Goal: Task Accomplishment & Management: Manage account settings

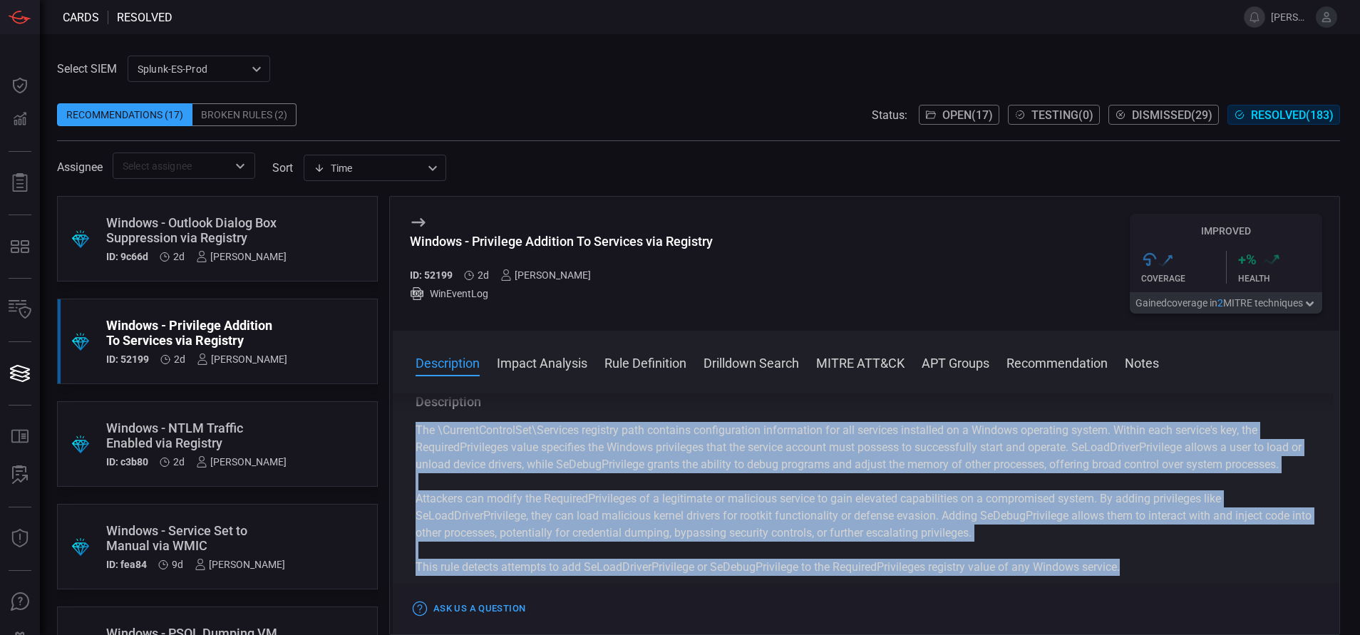
scroll to position [31, 0]
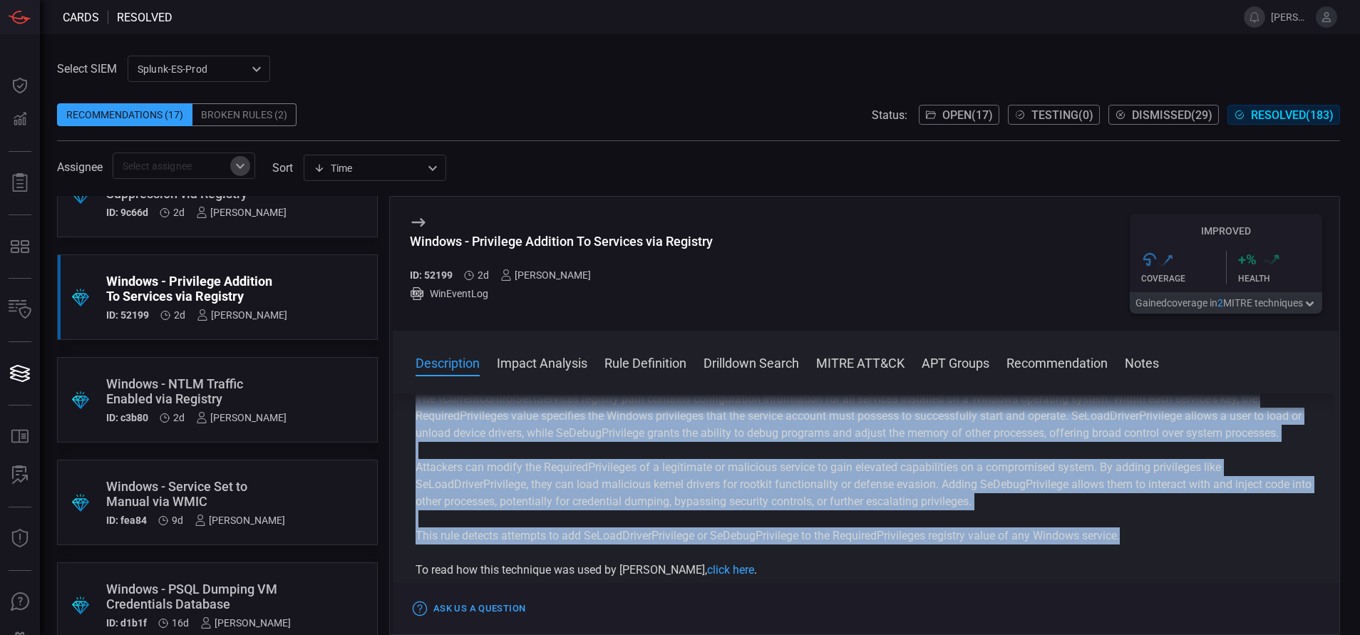
click at [241, 170] on icon "Open" at bounding box center [240, 166] width 17 height 17
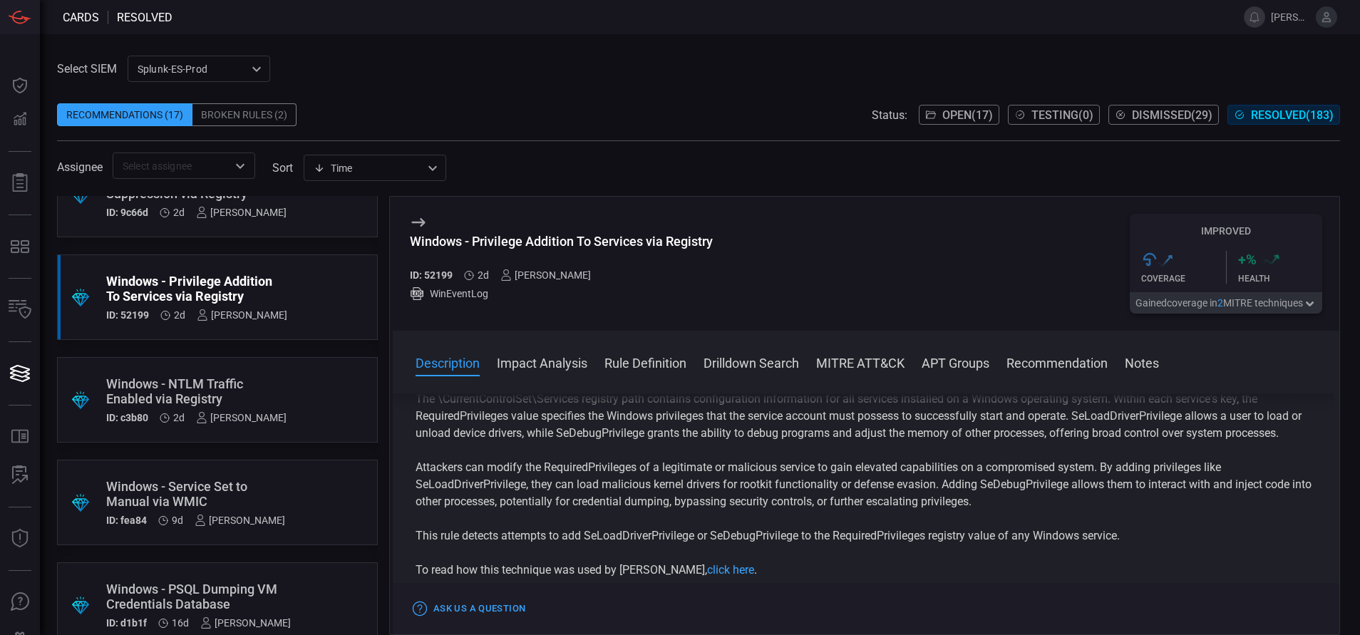
click at [942, 110] on span "Open ( 17 )" at bounding box center [967, 115] width 51 height 14
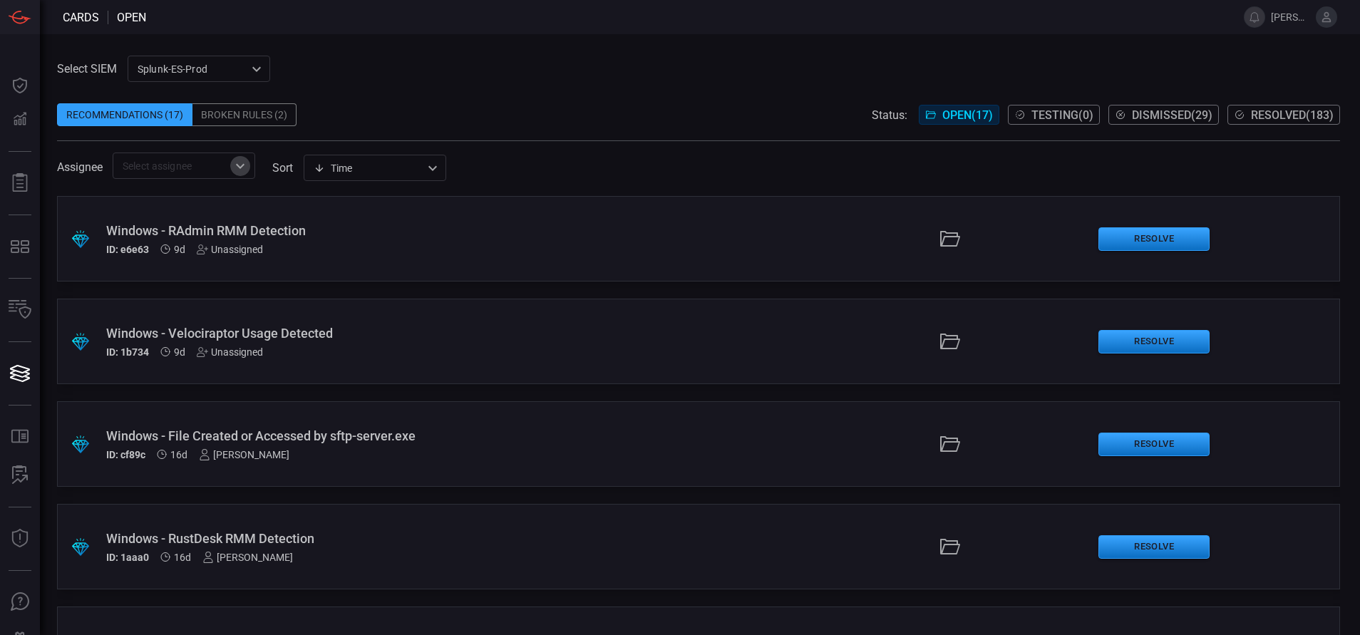
click at [241, 165] on icon "Open" at bounding box center [240, 166] width 17 height 17
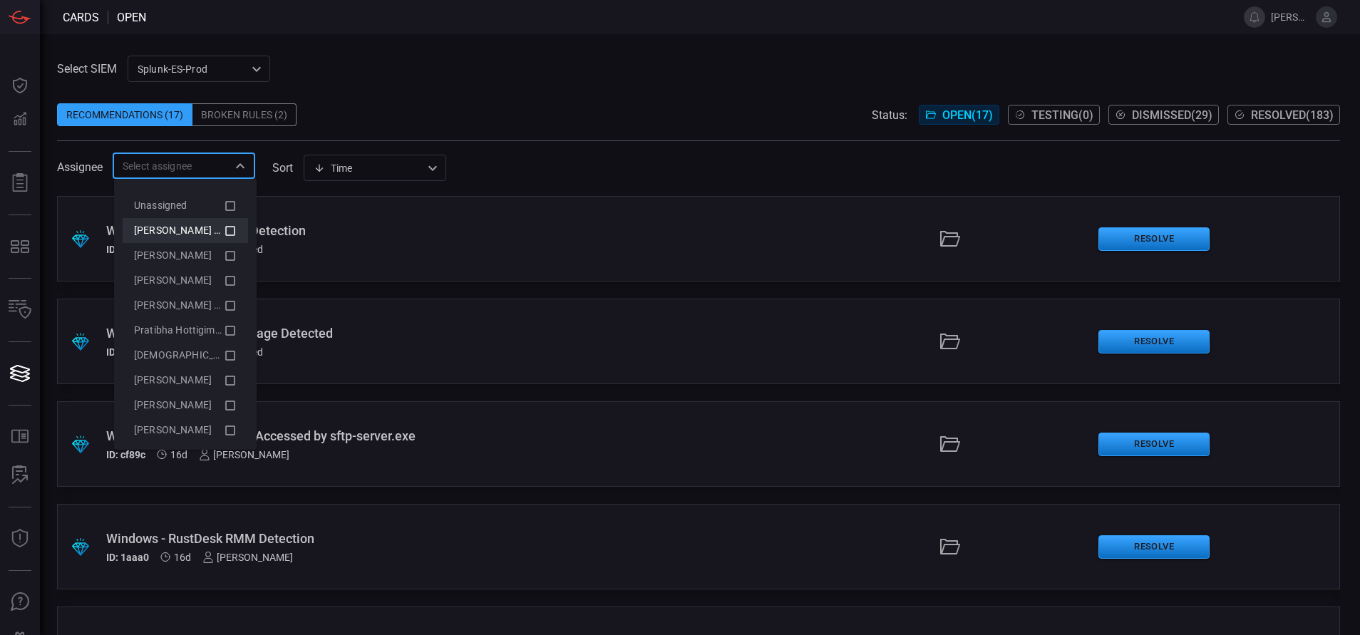
click at [224, 228] on icon at bounding box center [230, 230] width 13 height 17
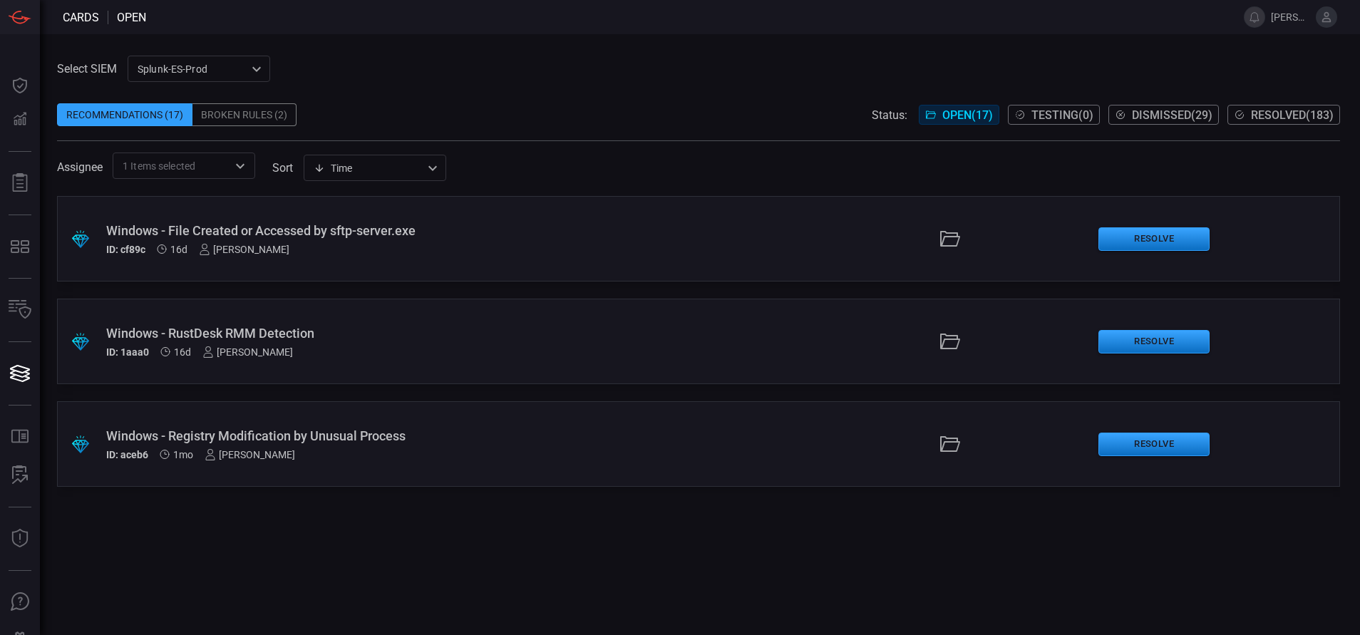
click at [422, 248] on div "ID: cf89c 16d [PERSON_NAME]" at bounding box center [330, 249] width 448 height 11
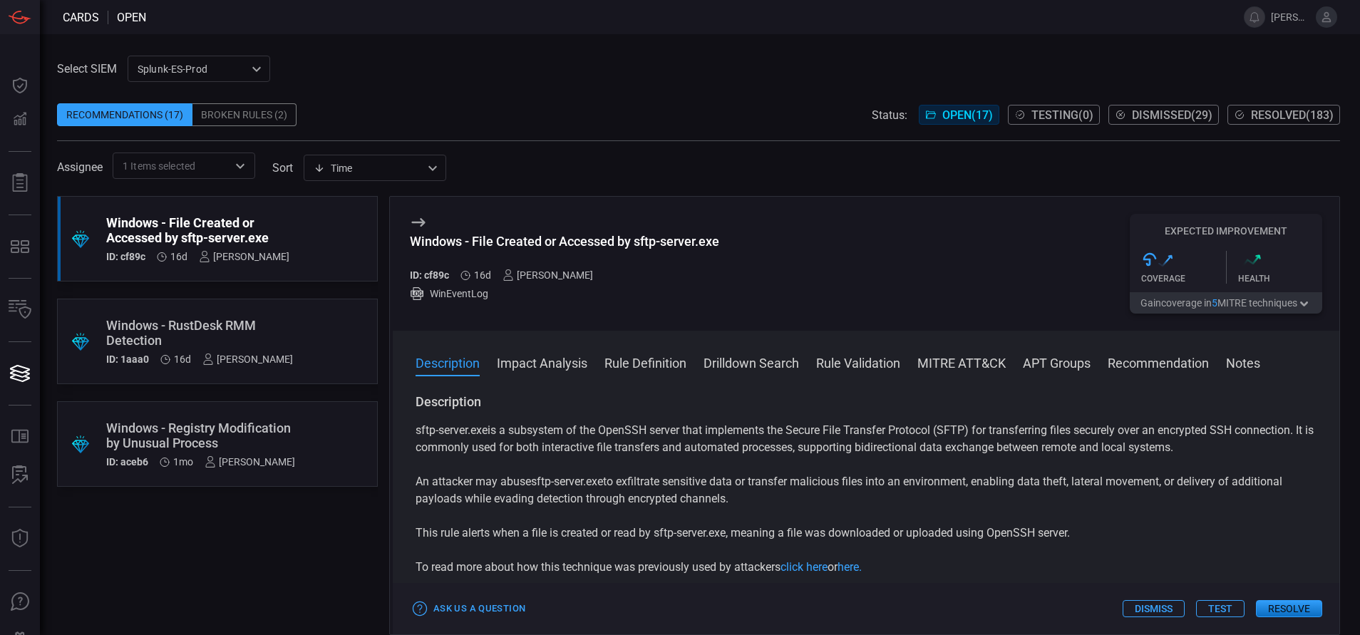
click at [669, 363] on button "Rule Definition" at bounding box center [646, 362] width 82 height 17
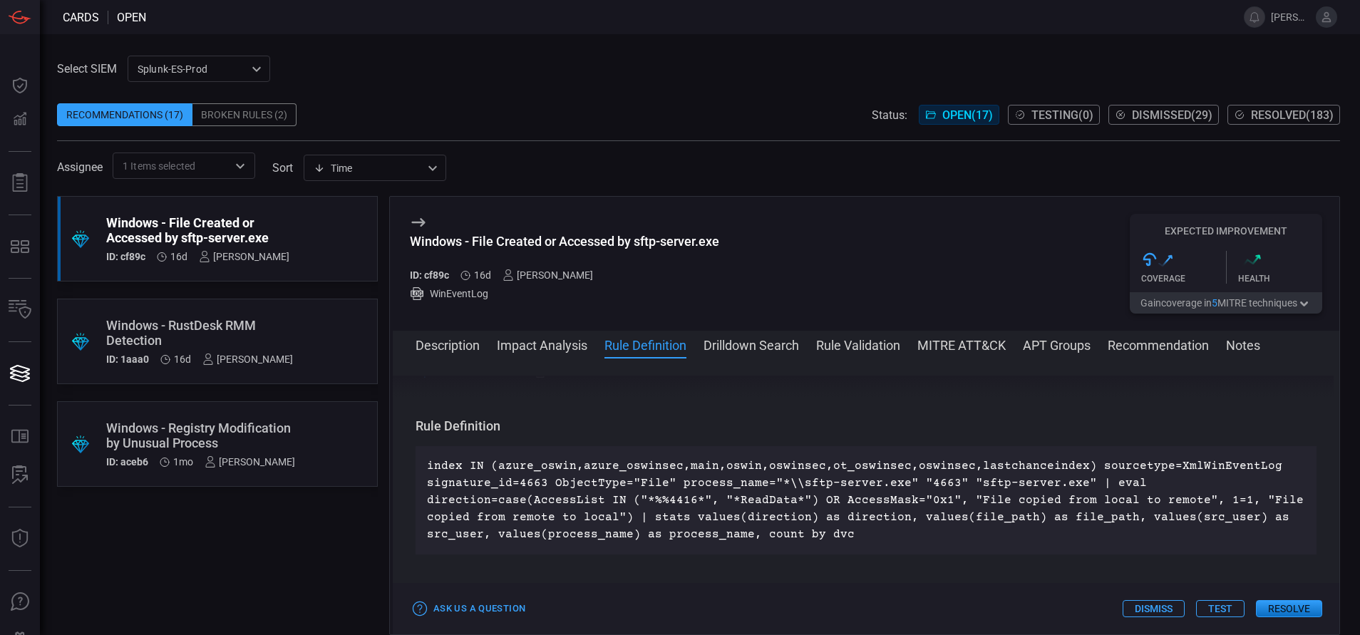
scroll to position [671, 0]
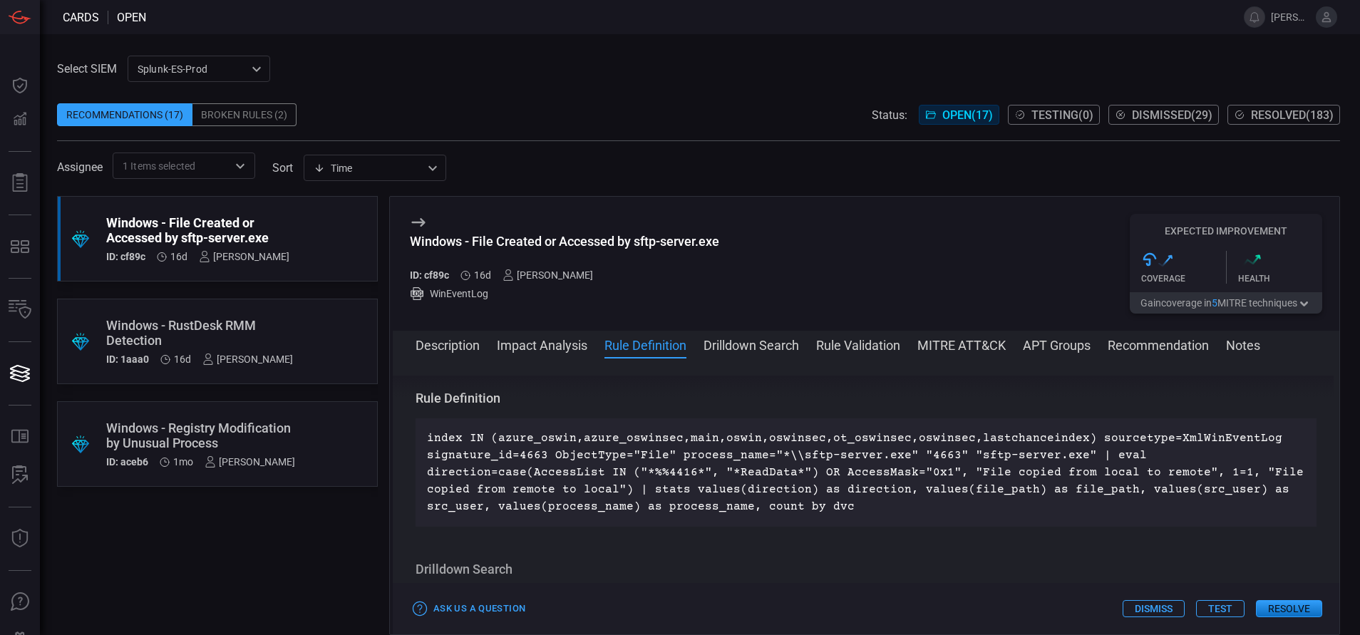
click at [276, 329] on div "Windows - RustDesk RMM Detection" at bounding box center [199, 333] width 187 height 30
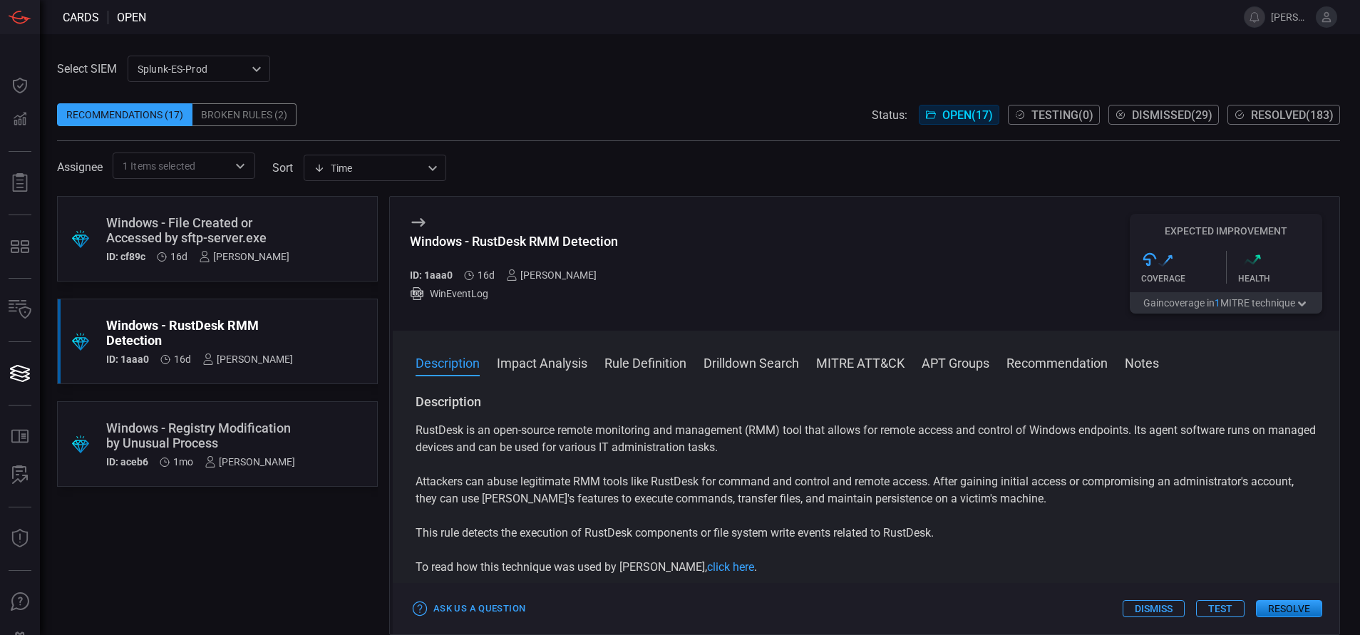
click at [635, 361] on button "Rule Definition" at bounding box center [646, 362] width 82 height 17
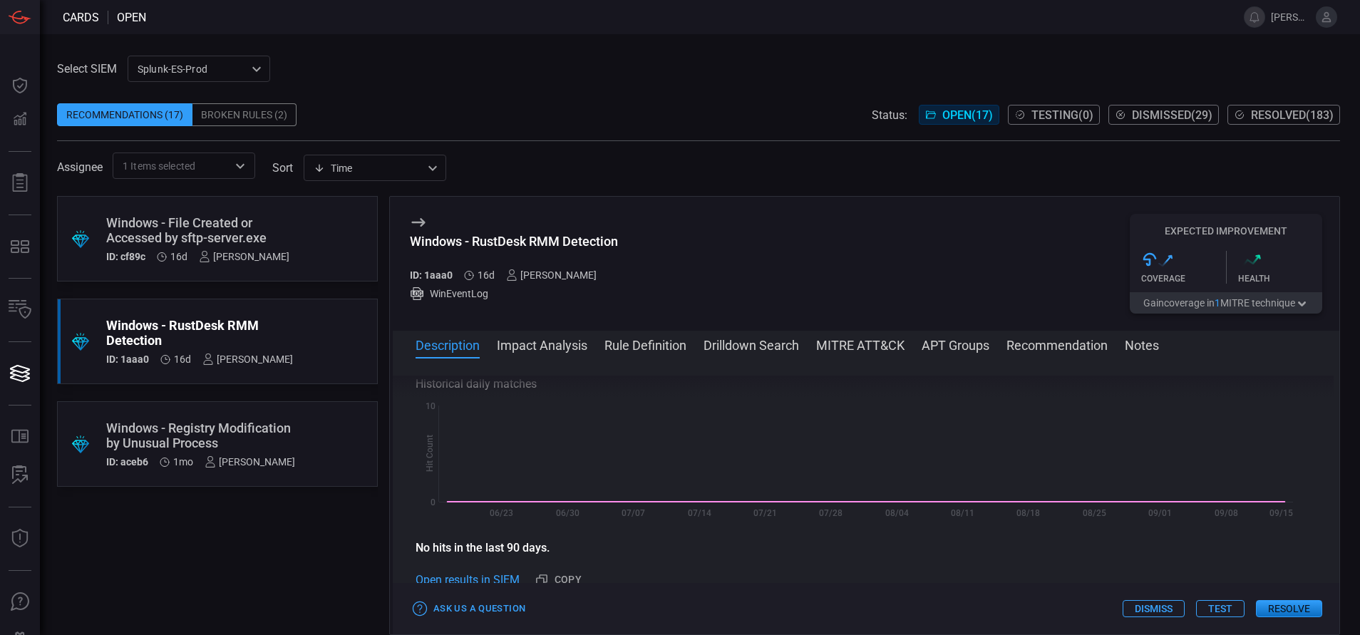
scroll to position [481, 0]
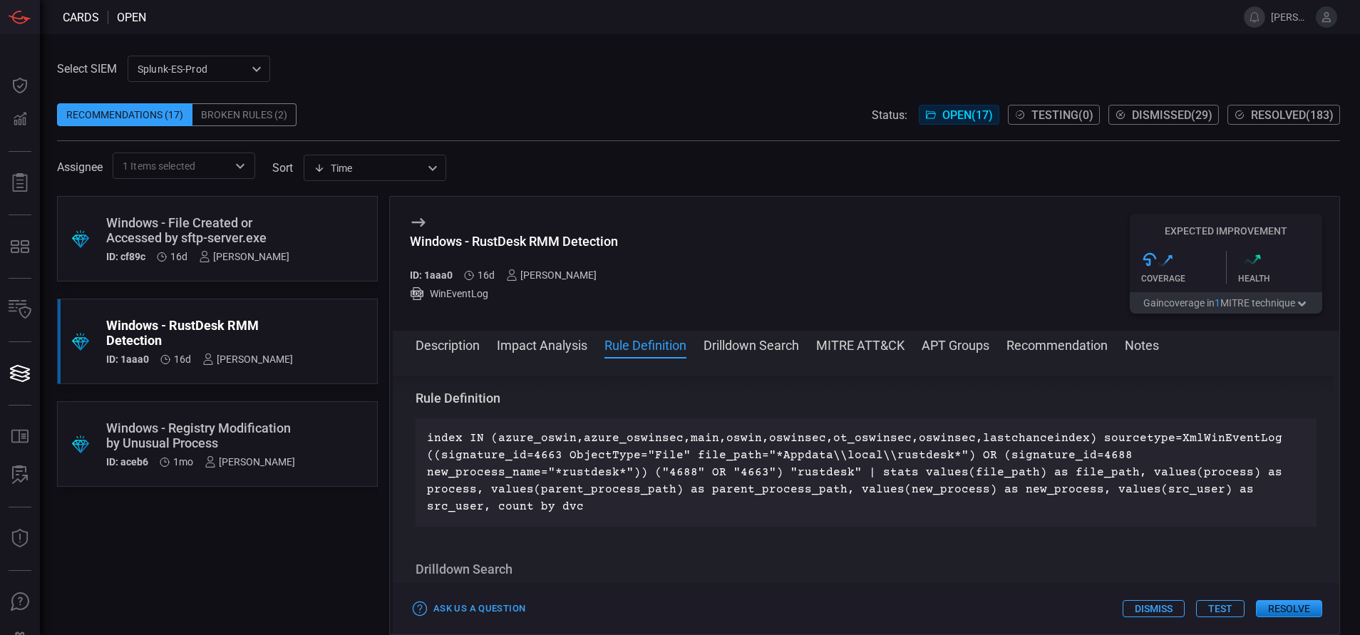
click at [276, 425] on div "Windows - Registry Modification by Unusual Process" at bounding box center [200, 436] width 189 height 30
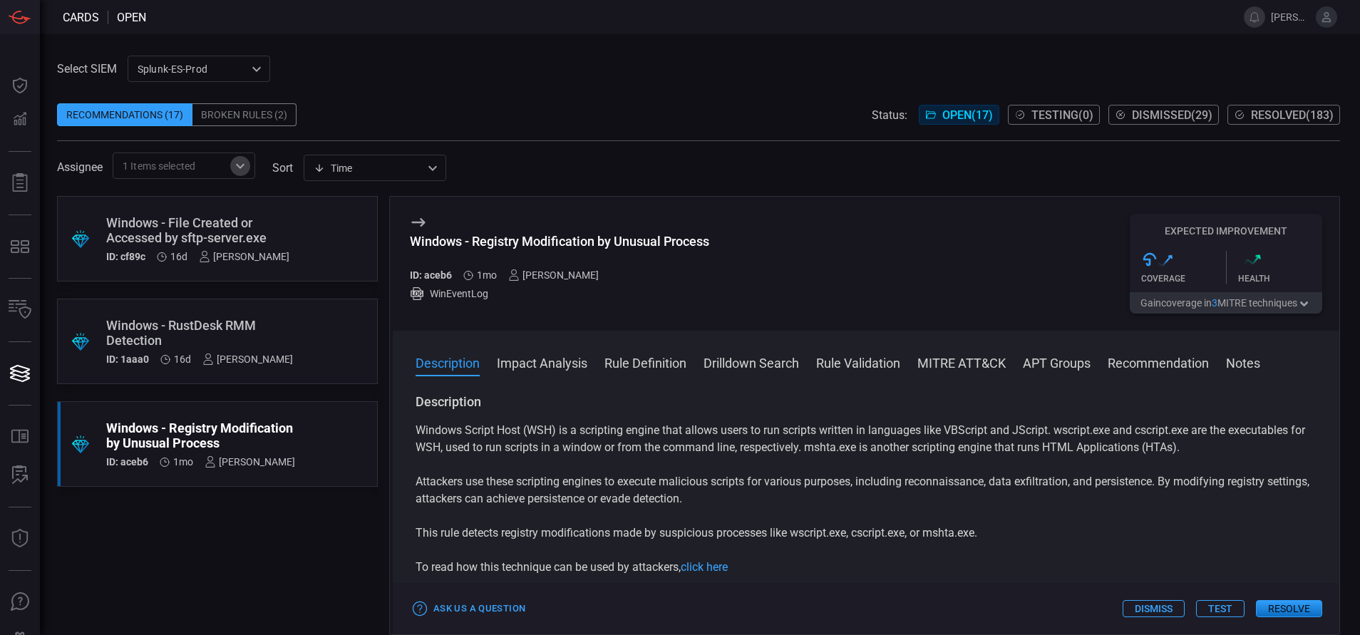
click at [240, 162] on icon "Open" at bounding box center [240, 166] width 17 height 17
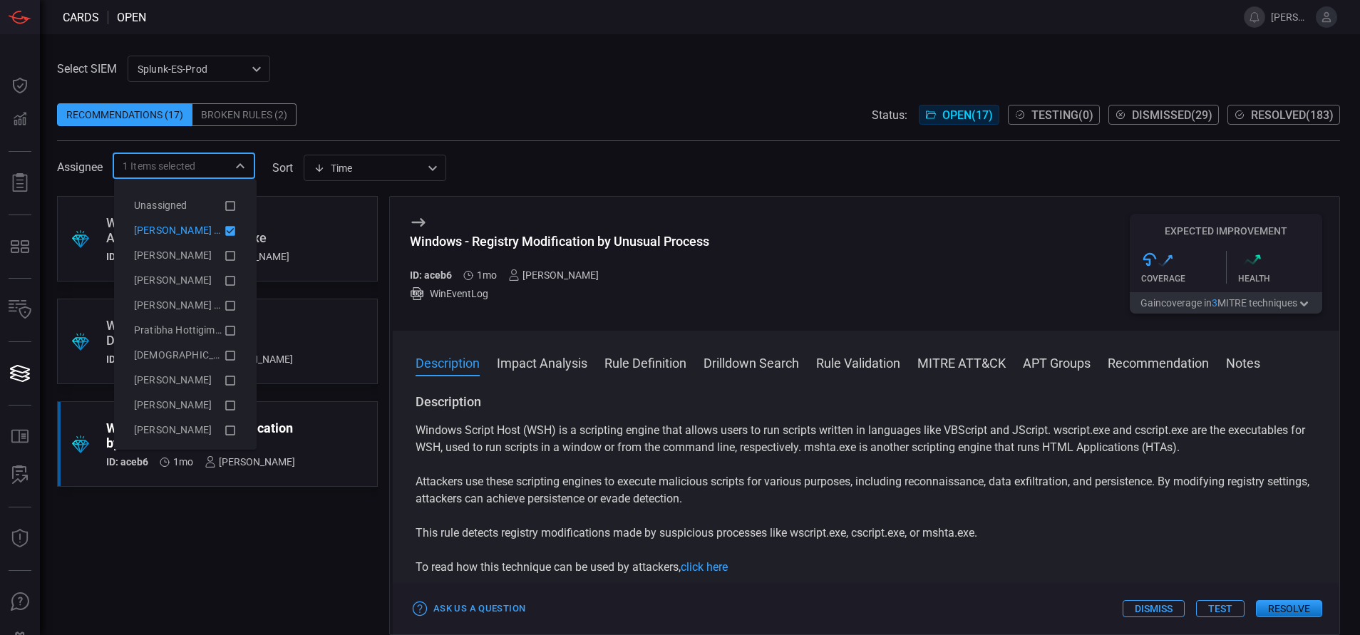
click at [224, 229] on icon at bounding box center [230, 230] width 13 height 17
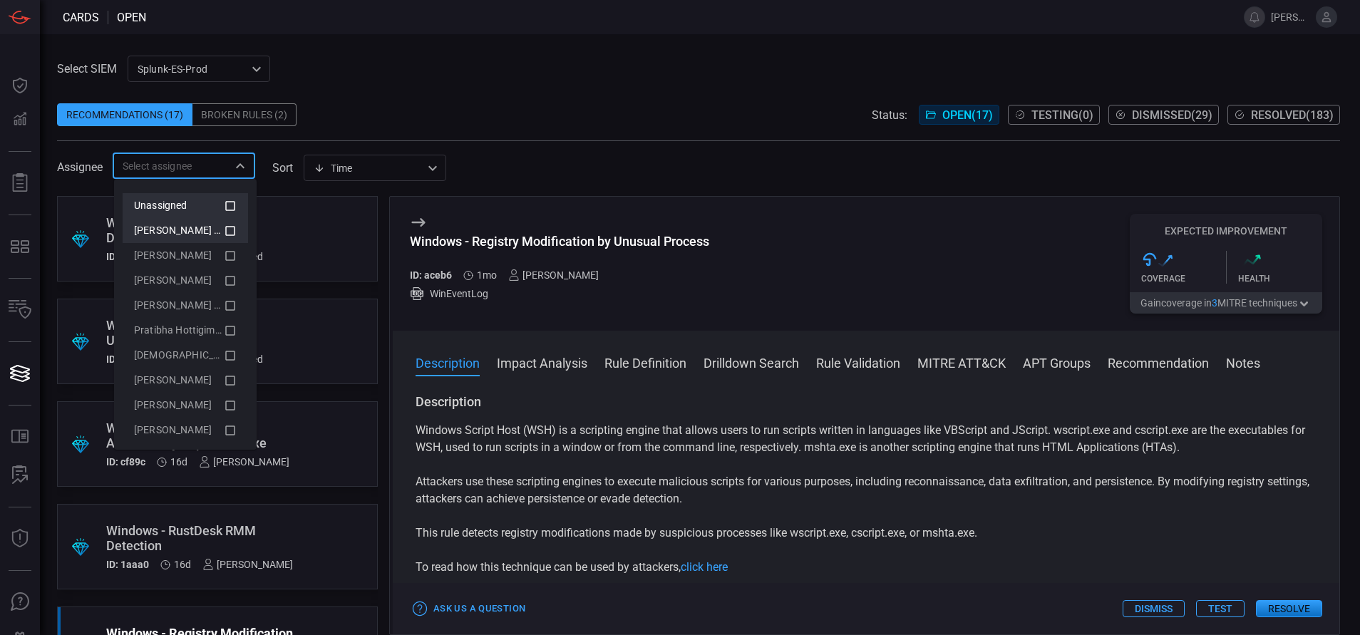
click at [224, 205] on icon at bounding box center [230, 205] width 13 height 17
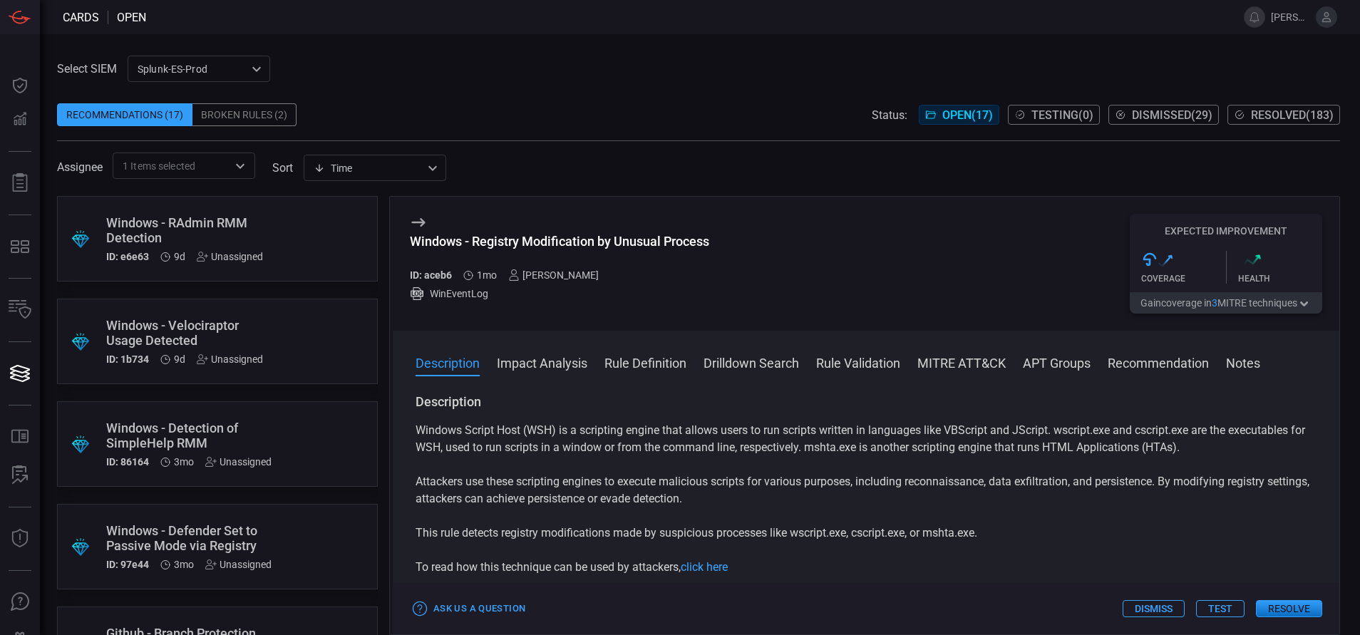
click at [355, 113] on div "Recommendations (17) Broken Rules (2) Status: Open ( 17 ) Testing ( 0 ) Dismiss…" at bounding box center [698, 114] width 1283 height 23
click at [247, 330] on div "Windows - Velociraptor Usage Detected" at bounding box center [190, 333] width 168 height 30
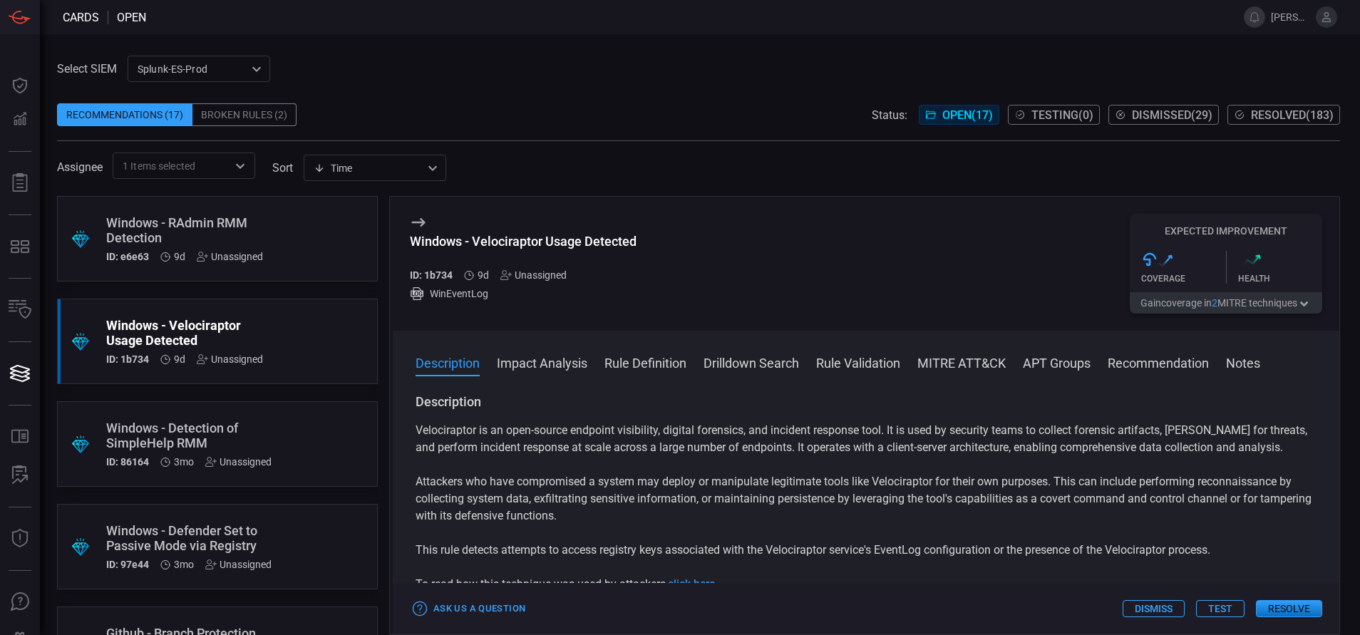
click at [680, 359] on button "Rule Definition" at bounding box center [646, 362] width 82 height 17
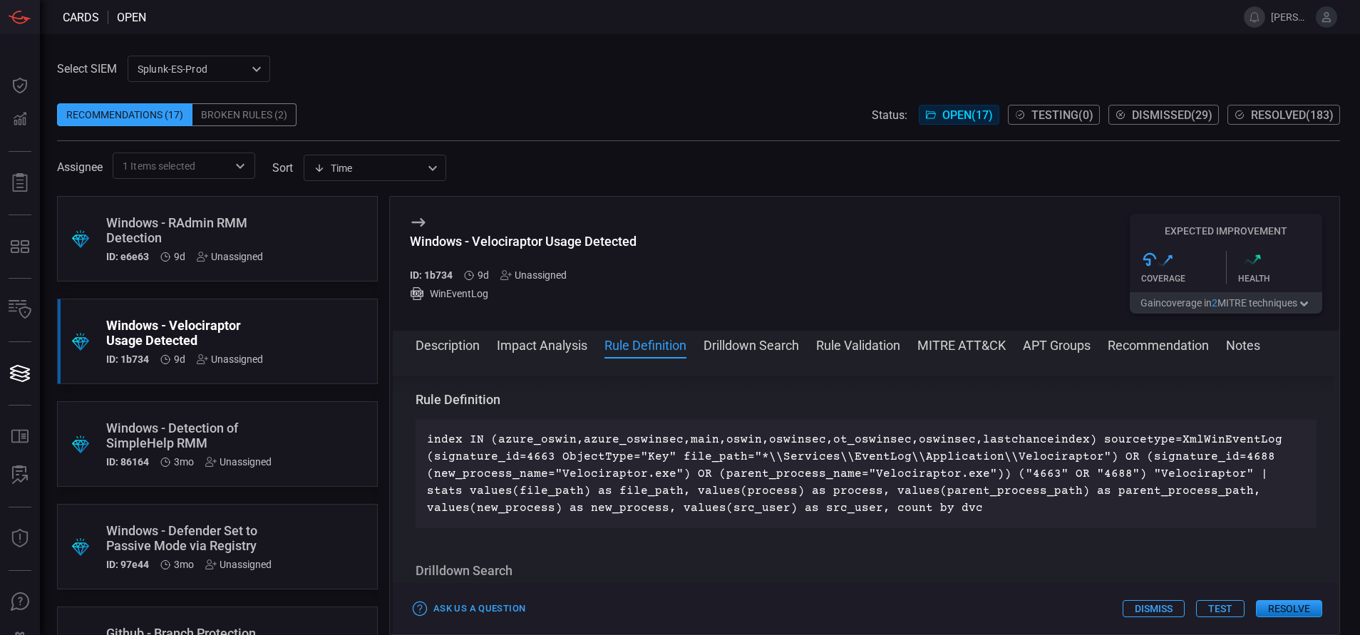
scroll to position [498, 0]
click at [505, 273] on icon at bounding box center [505, 274] width 11 height 11
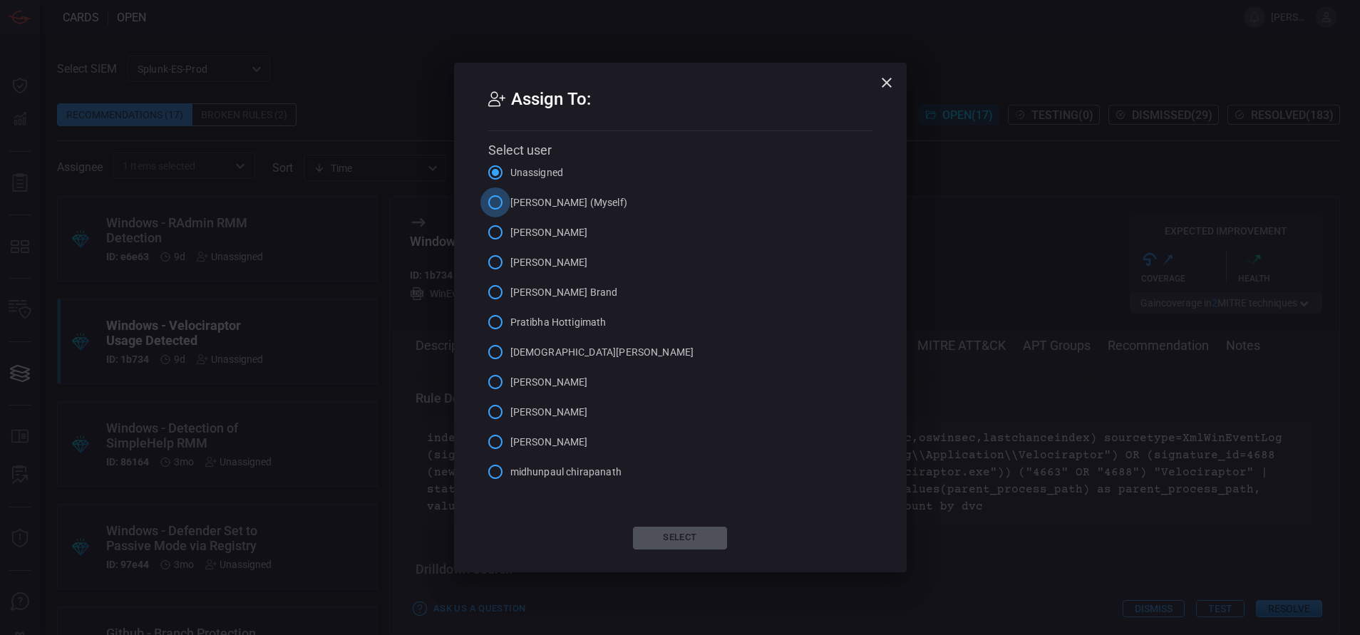
click at [497, 208] on input "[PERSON_NAME] (Myself)" at bounding box center [496, 203] width 30 height 30
click at [699, 542] on button "Select" at bounding box center [680, 538] width 94 height 23
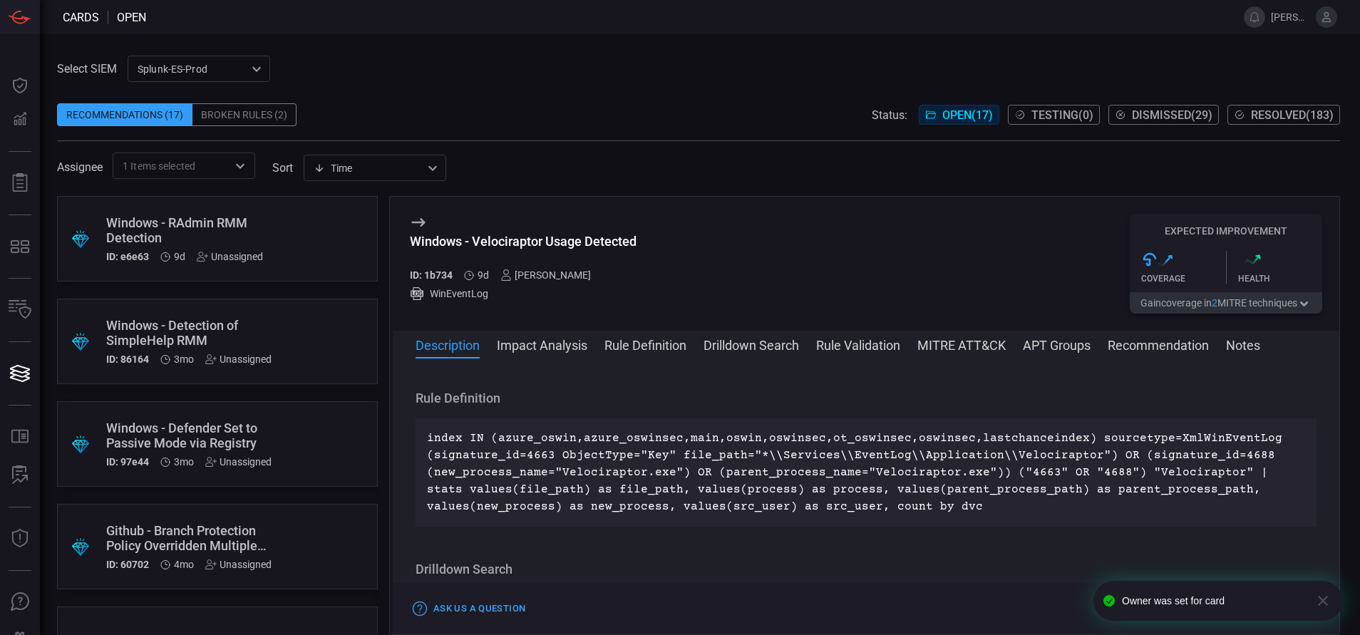
scroll to position [0, 0]
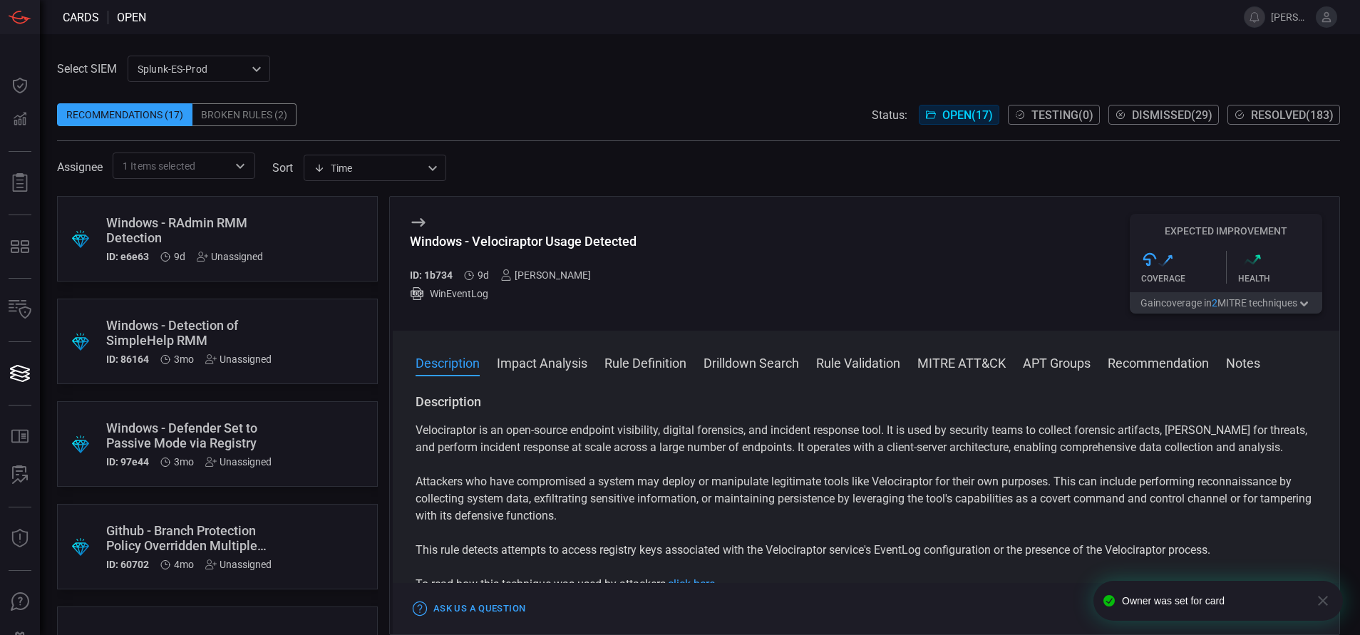
click at [292, 228] on div ".suggested_cards_icon{fill:url(#suggested_cards_icon);} Windows - RAdmin RMM De…" at bounding box center [217, 239] width 321 height 86
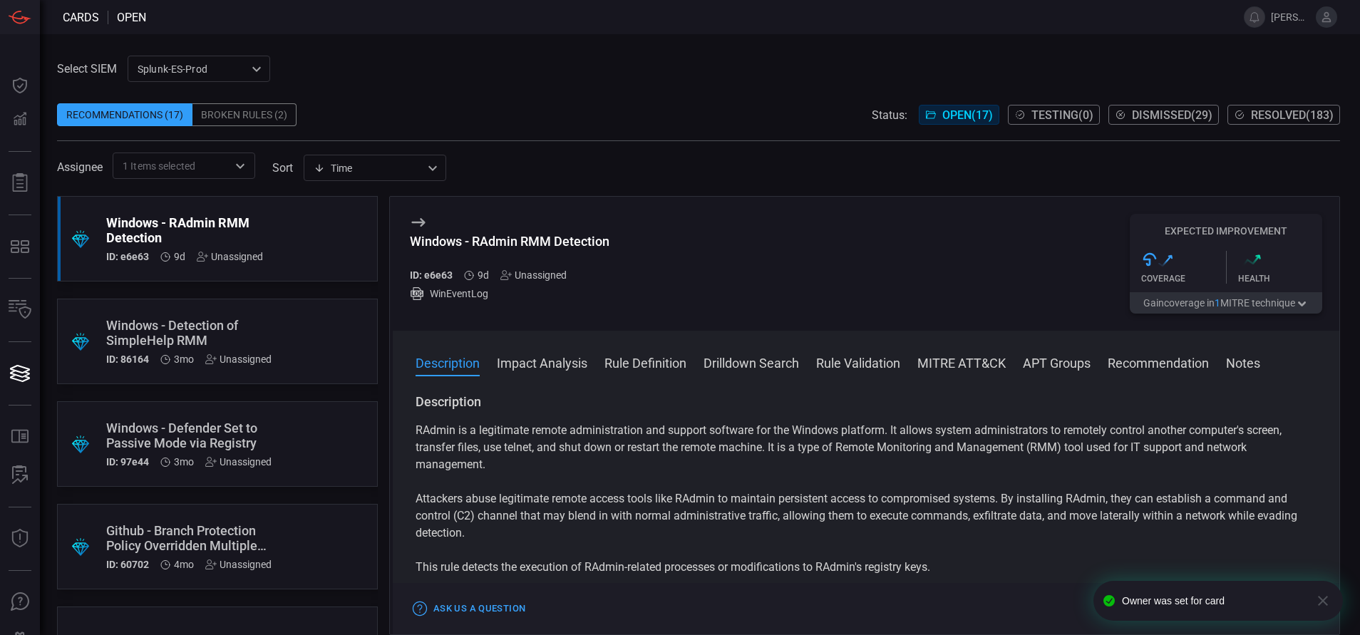
click at [661, 371] on button "Rule Definition" at bounding box center [646, 362] width 82 height 17
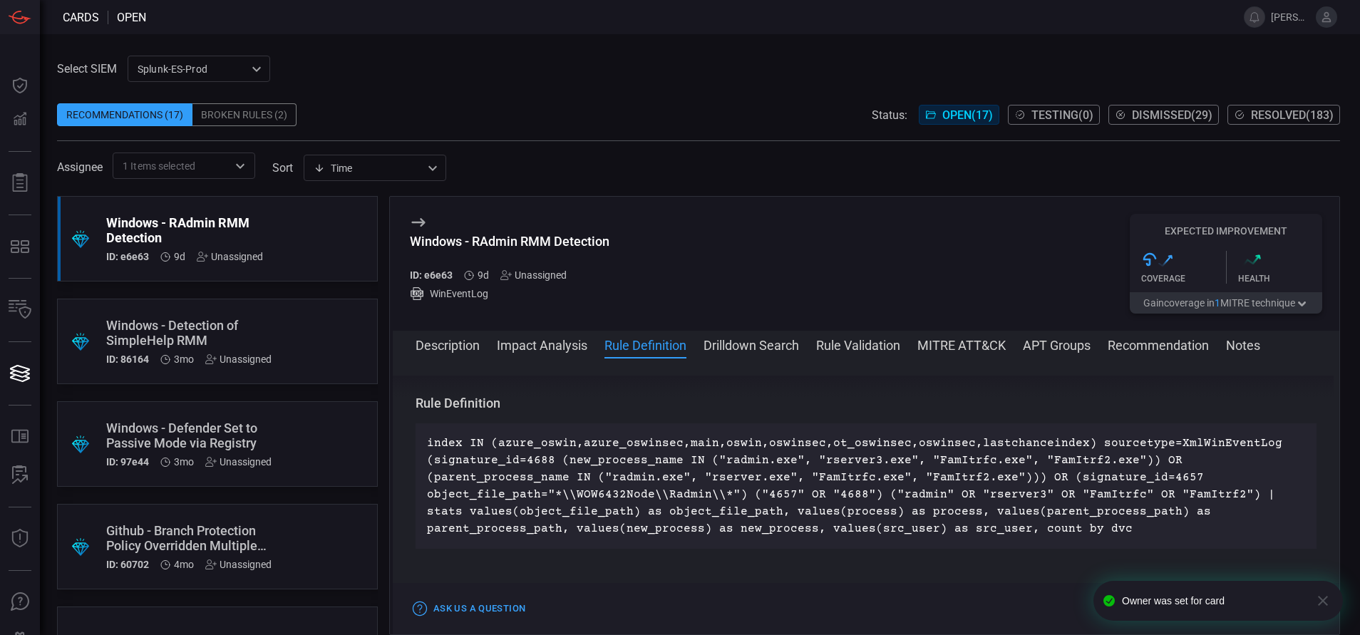
scroll to position [769, 0]
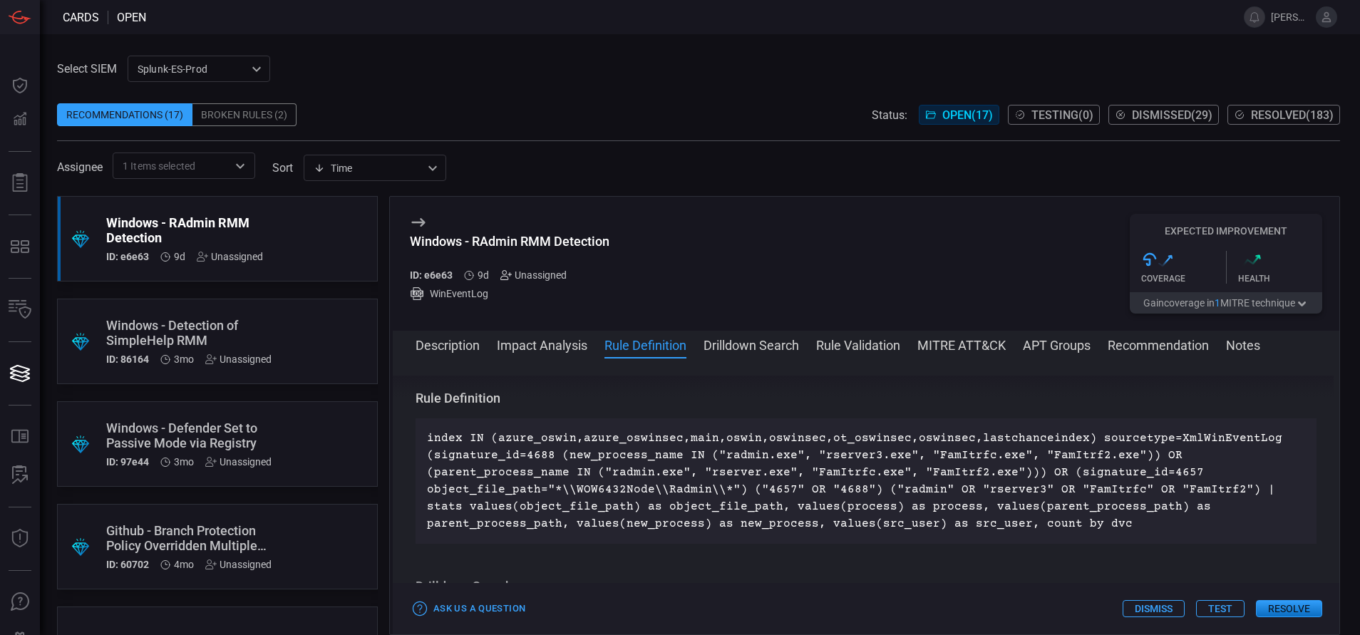
click at [503, 275] on icon at bounding box center [503, 275] width 7 height 9
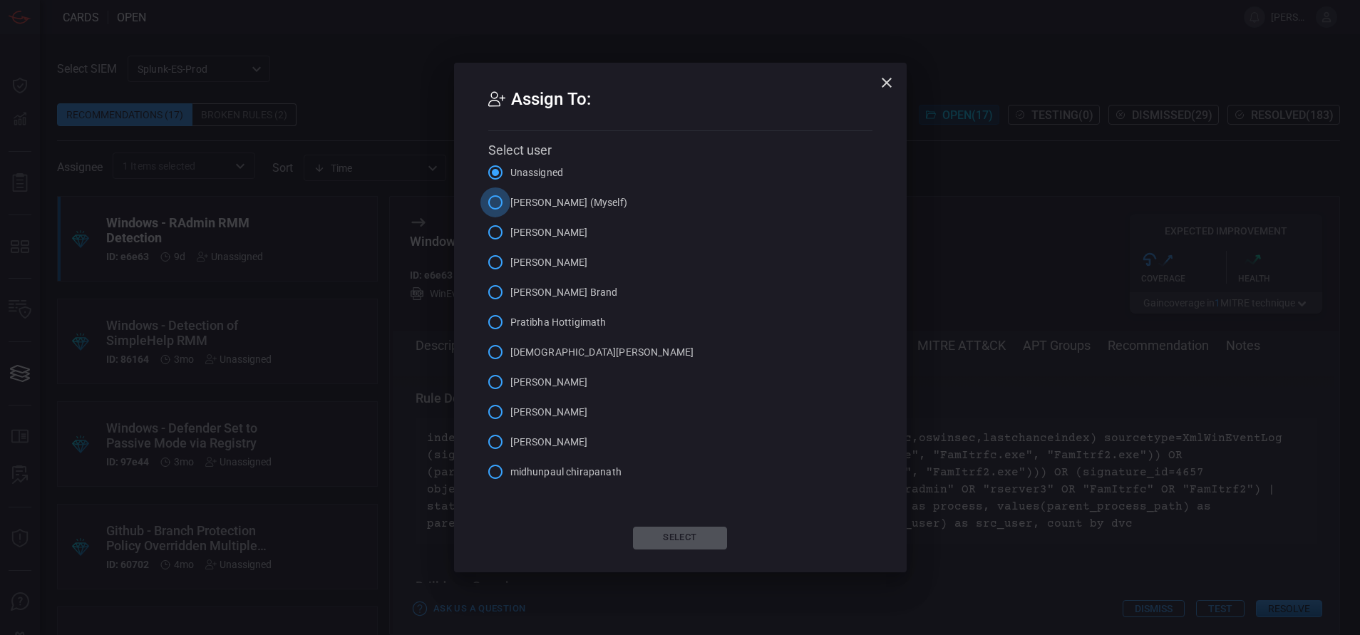
click at [500, 200] on input "[PERSON_NAME] (Myself)" at bounding box center [496, 203] width 30 height 30
click at [658, 533] on button "Select" at bounding box center [680, 538] width 94 height 23
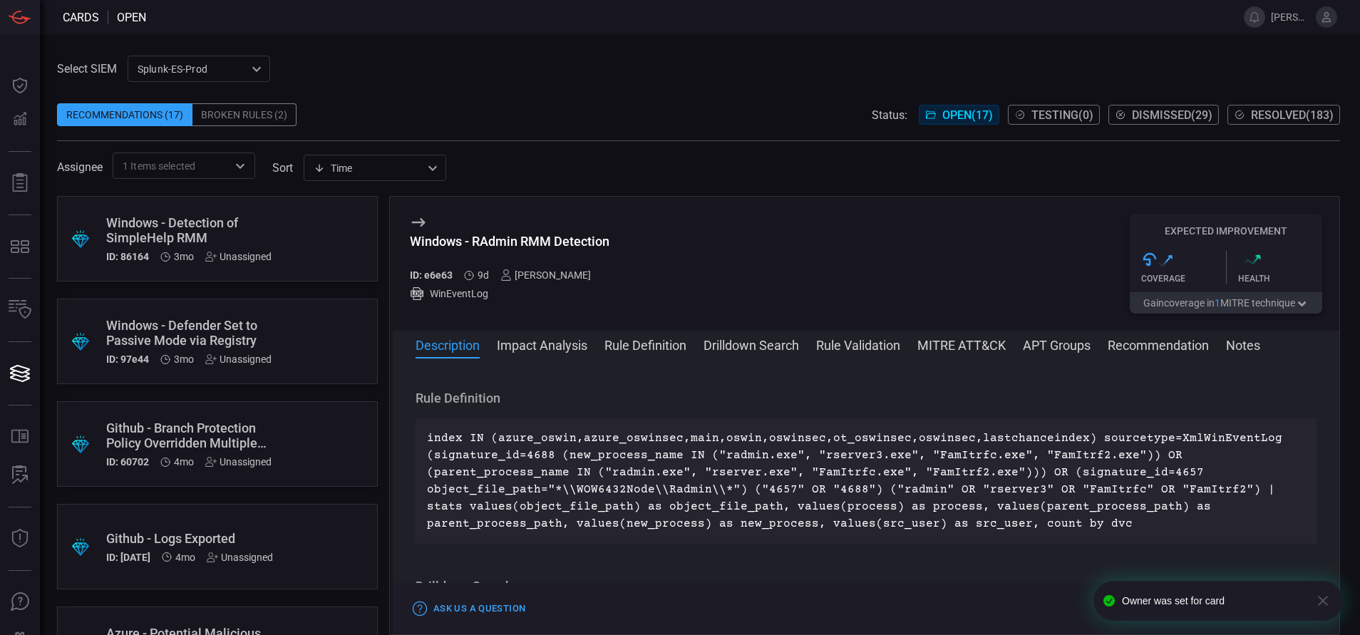
scroll to position [0, 0]
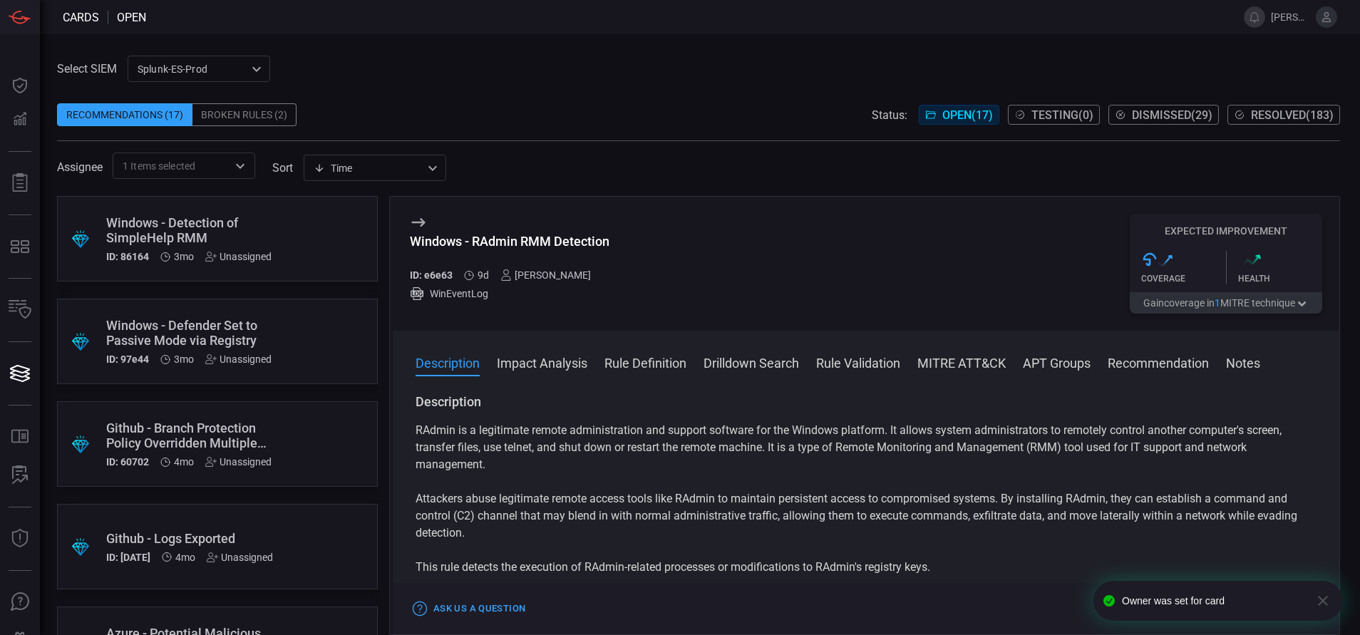
click at [299, 317] on div ".suggested_cards_icon{fill:url(#suggested_cards_icon);} Windows - Defender Set …" at bounding box center [217, 342] width 321 height 86
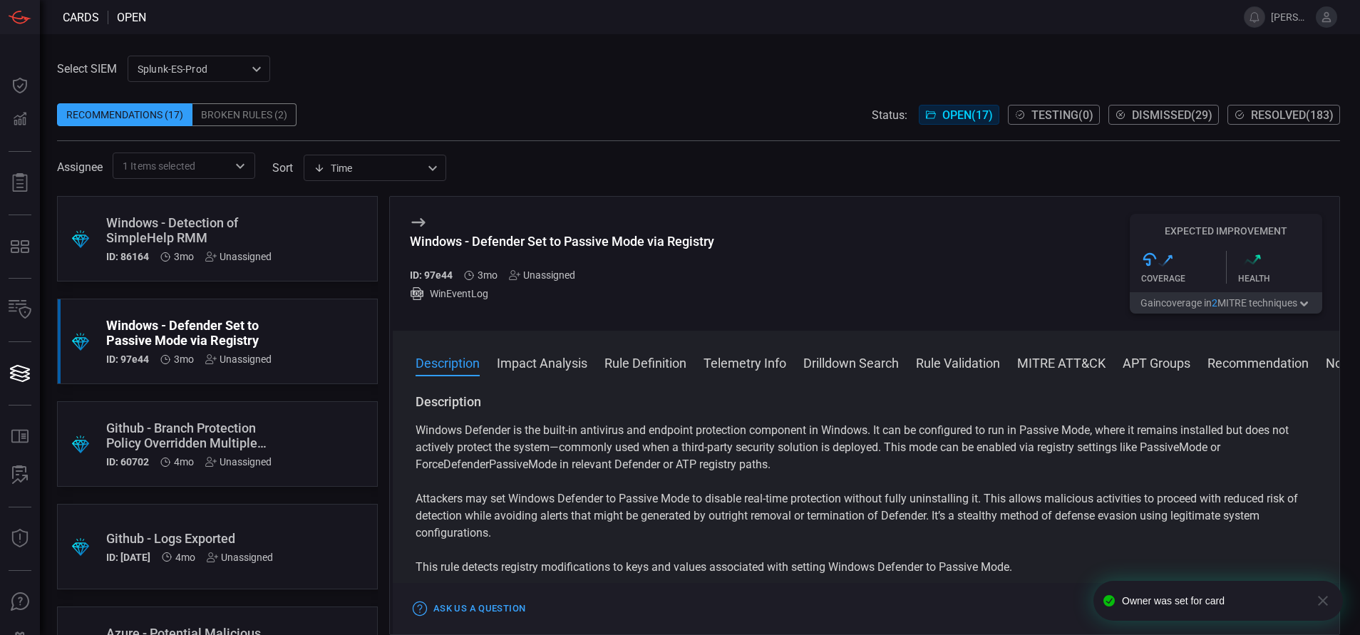
click at [630, 370] on button "Rule Definition" at bounding box center [646, 362] width 82 height 17
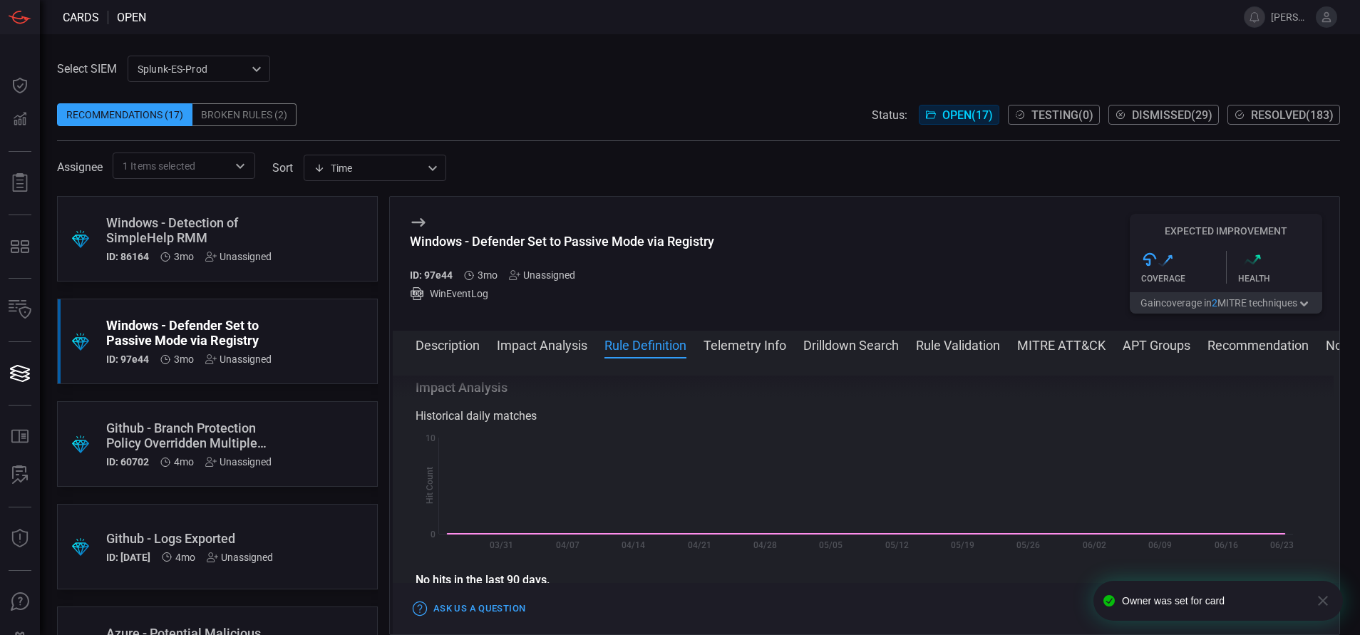
scroll to position [515, 0]
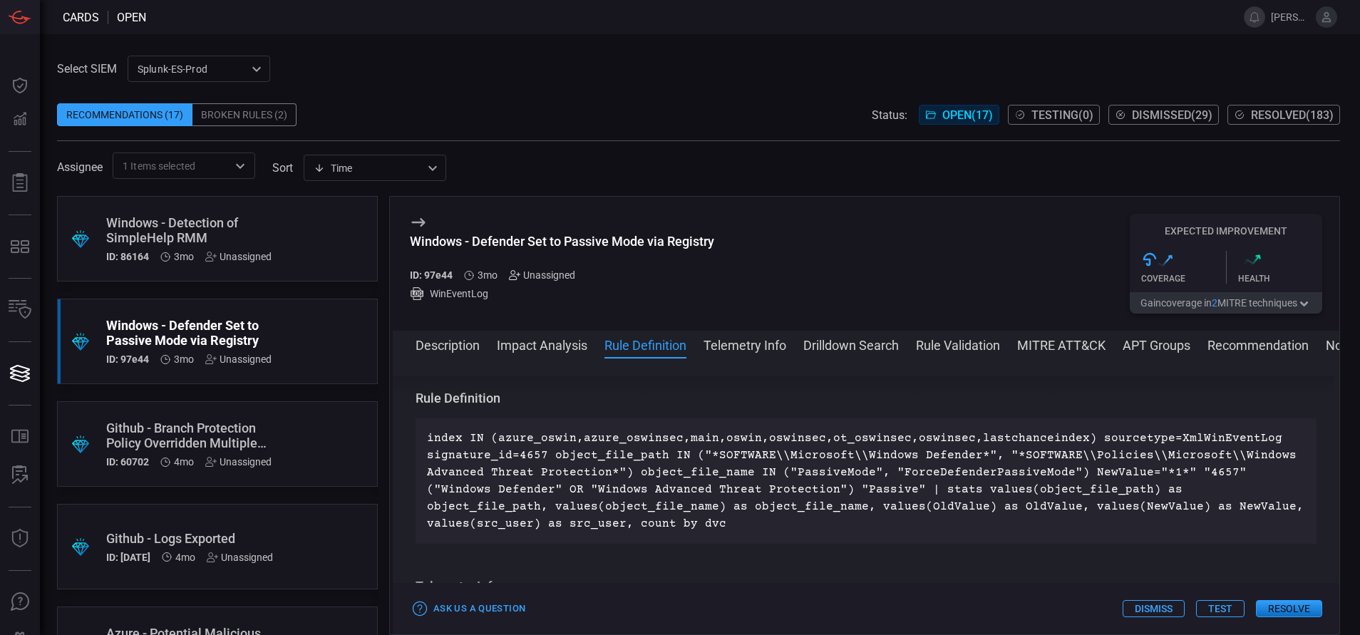
click at [512, 274] on icon at bounding box center [514, 274] width 11 height 11
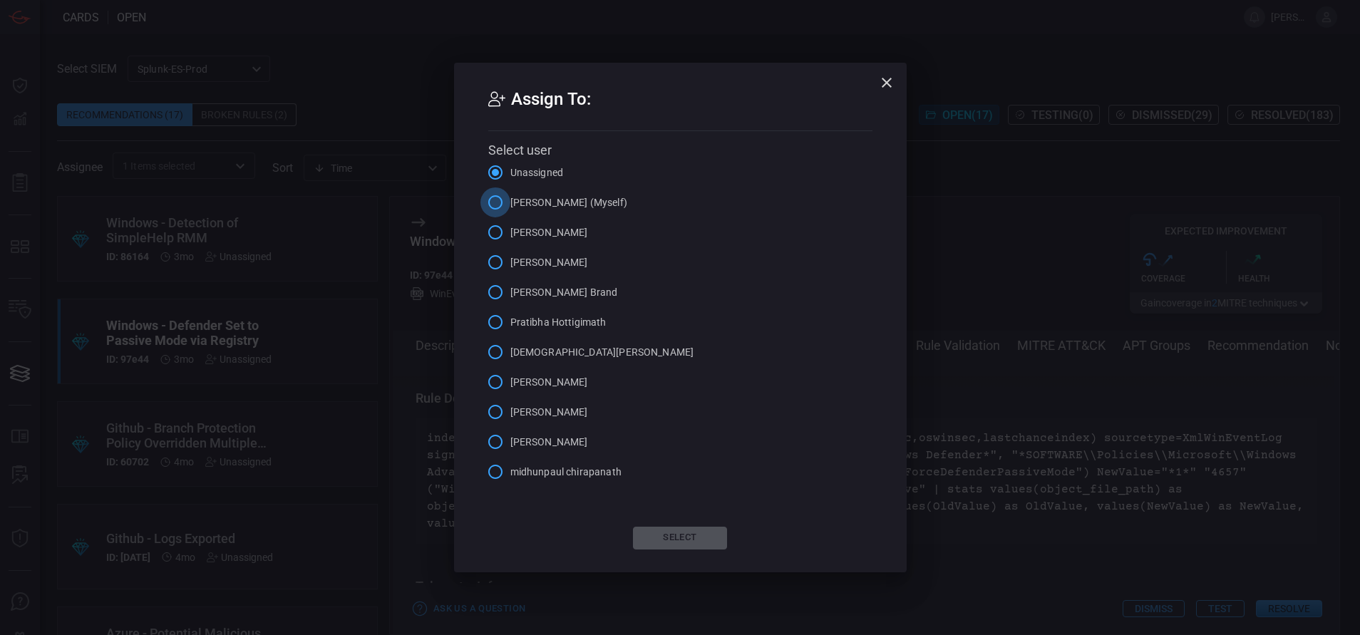
click at [493, 201] on input "[PERSON_NAME] (Myself)" at bounding box center [496, 203] width 30 height 30
click at [692, 528] on button "Select" at bounding box center [680, 538] width 94 height 23
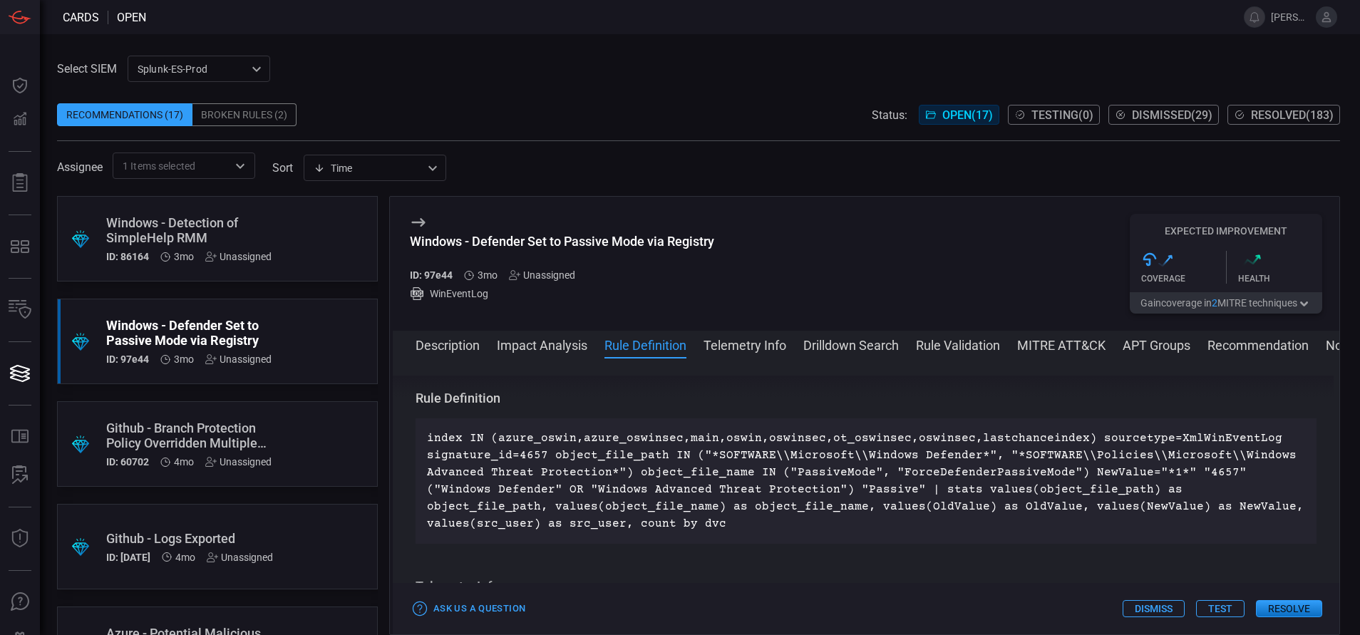
scroll to position [0, 0]
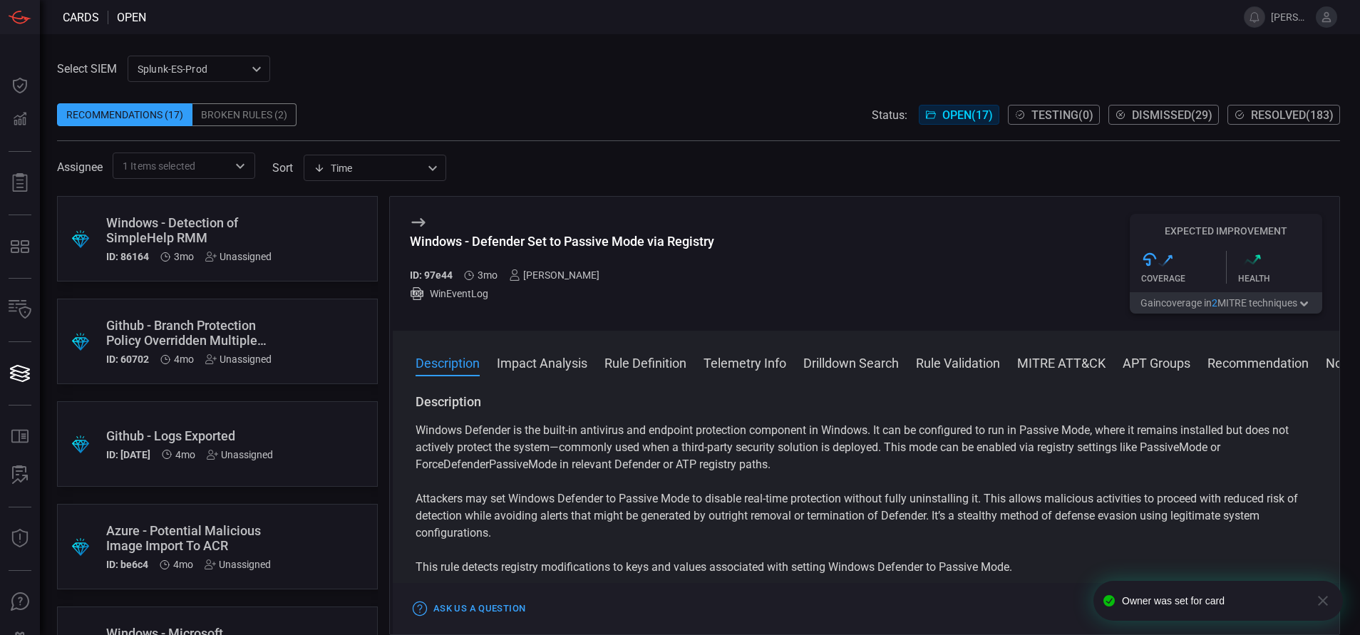
click at [262, 232] on div "Windows - Detection of SimpleHelp RMM" at bounding box center [190, 230] width 168 height 30
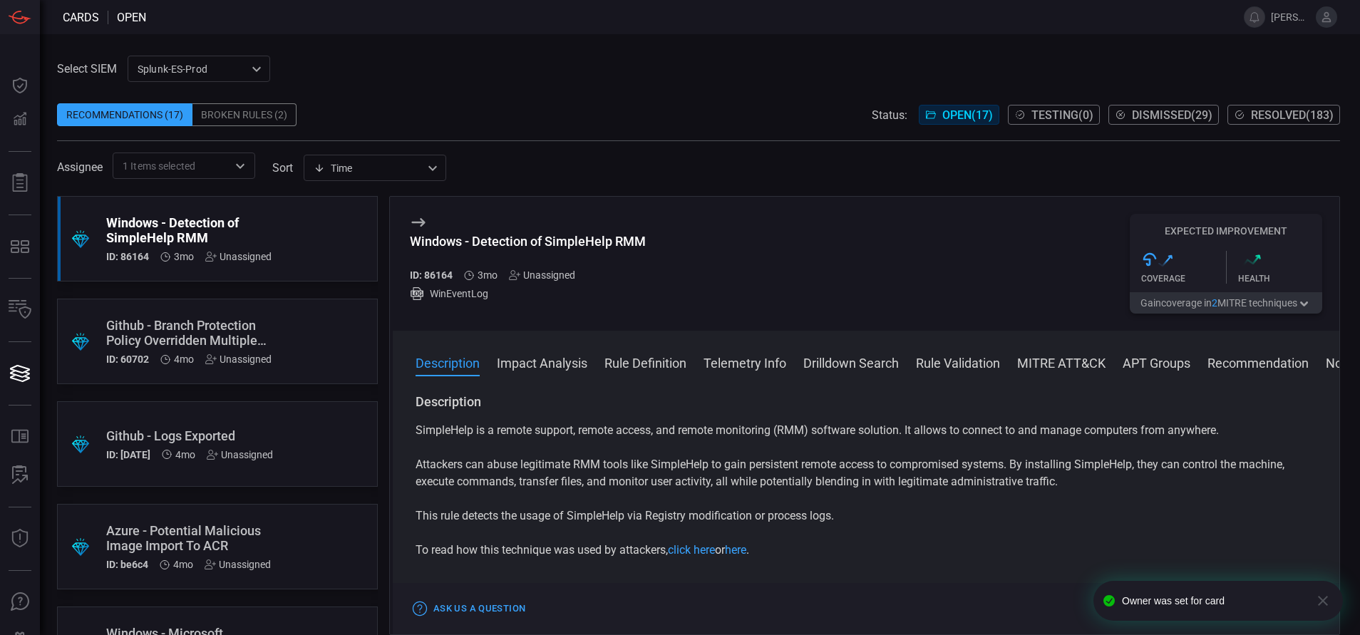
click at [632, 358] on button "Rule Definition" at bounding box center [646, 362] width 82 height 17
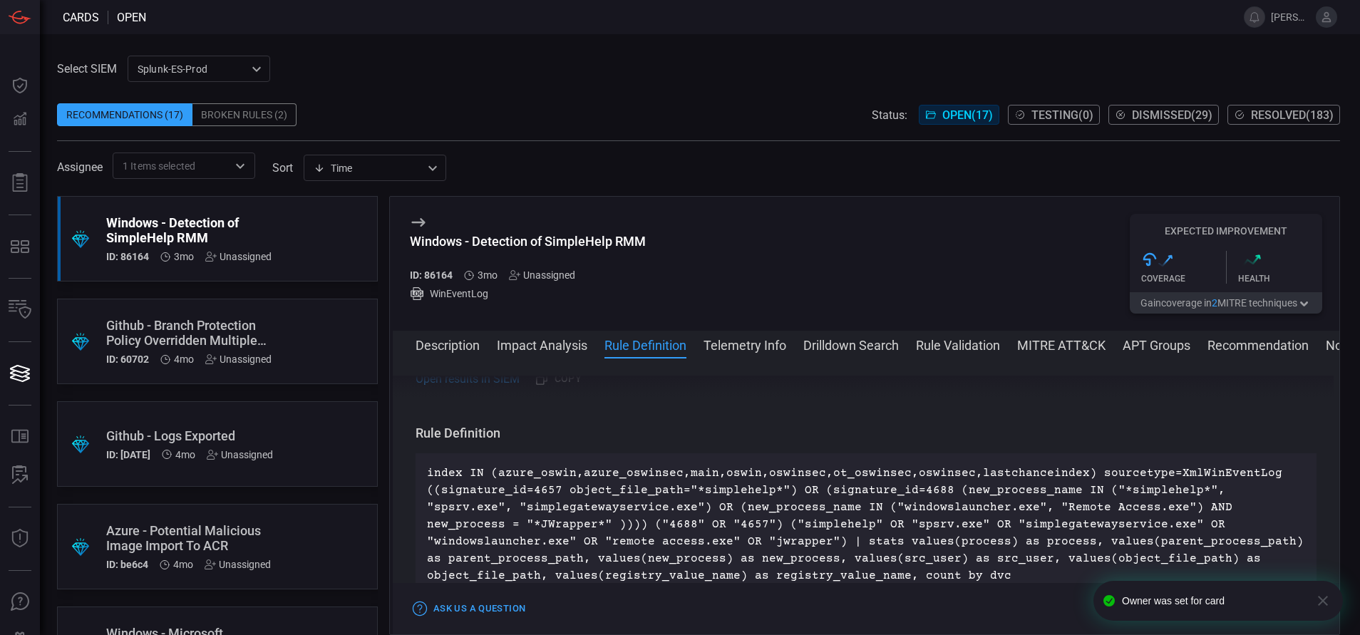
scroll to position [464, 0]
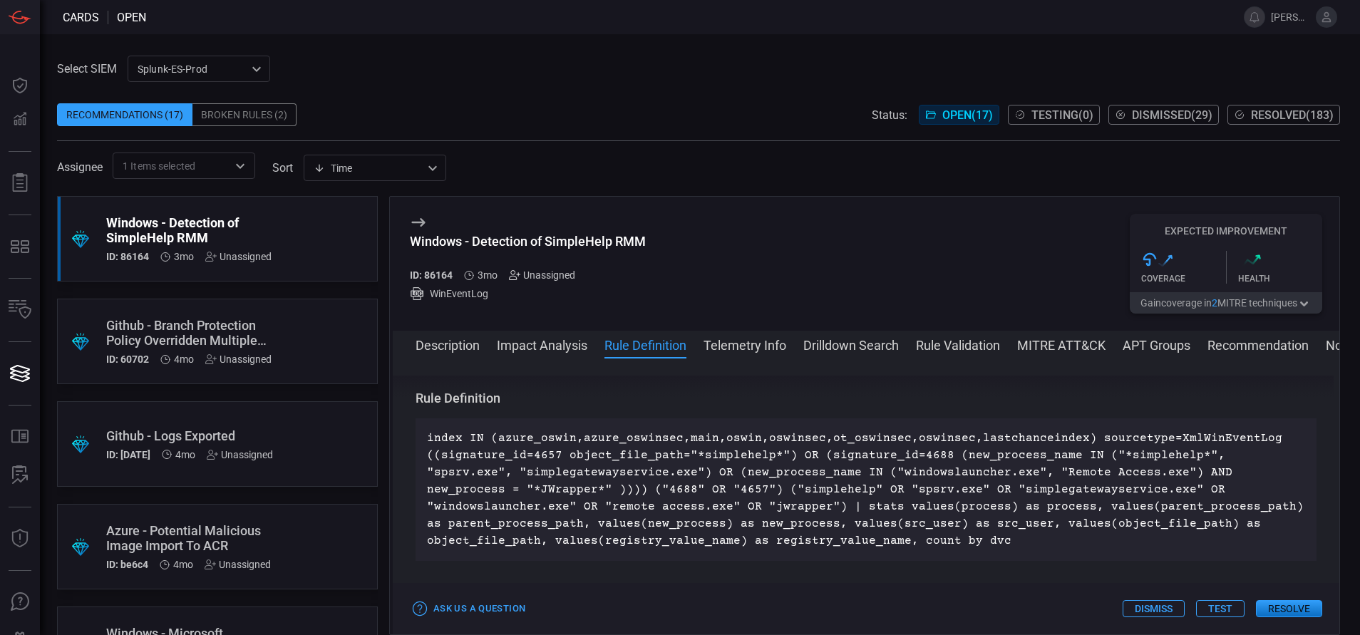
click at [514, 274] on icon at bounding box center [514, 274] width 11 height 11
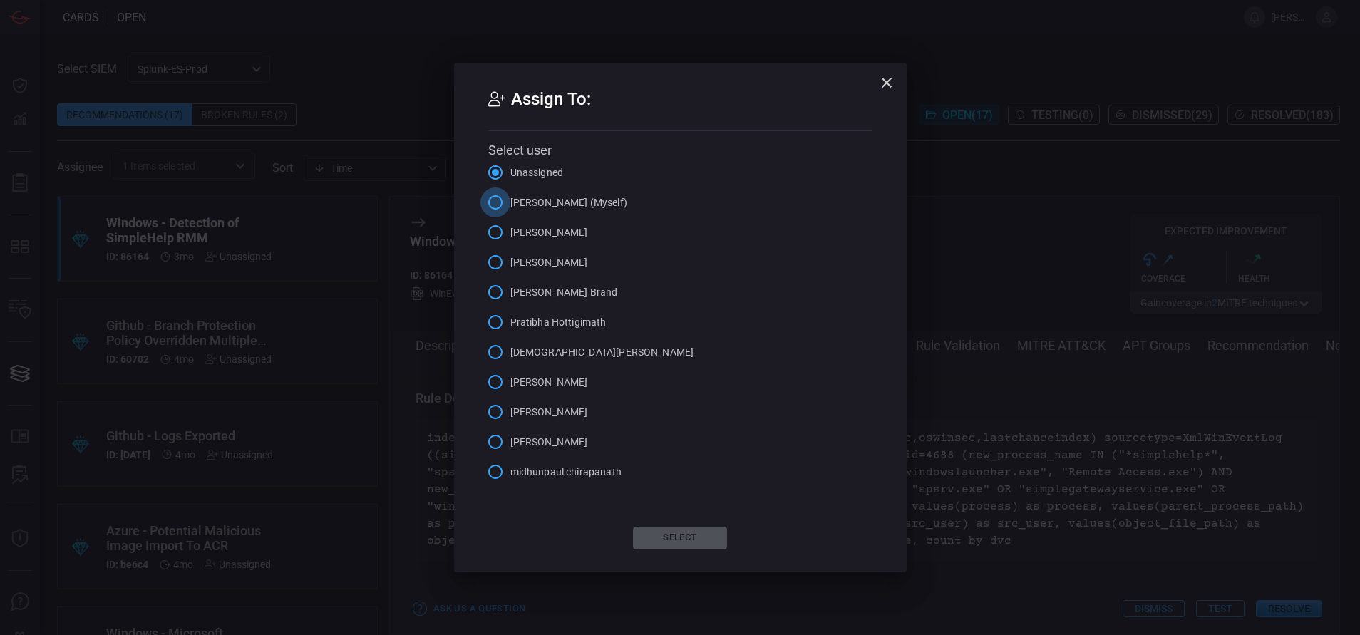
click at [492, 197] on input "[PERSON_NAME] (Myself)" at bounding box center [496, 203] width 30 height 30
click at [687, 548] on button "Select" at bounding box center [680, 538] width 94 height 23
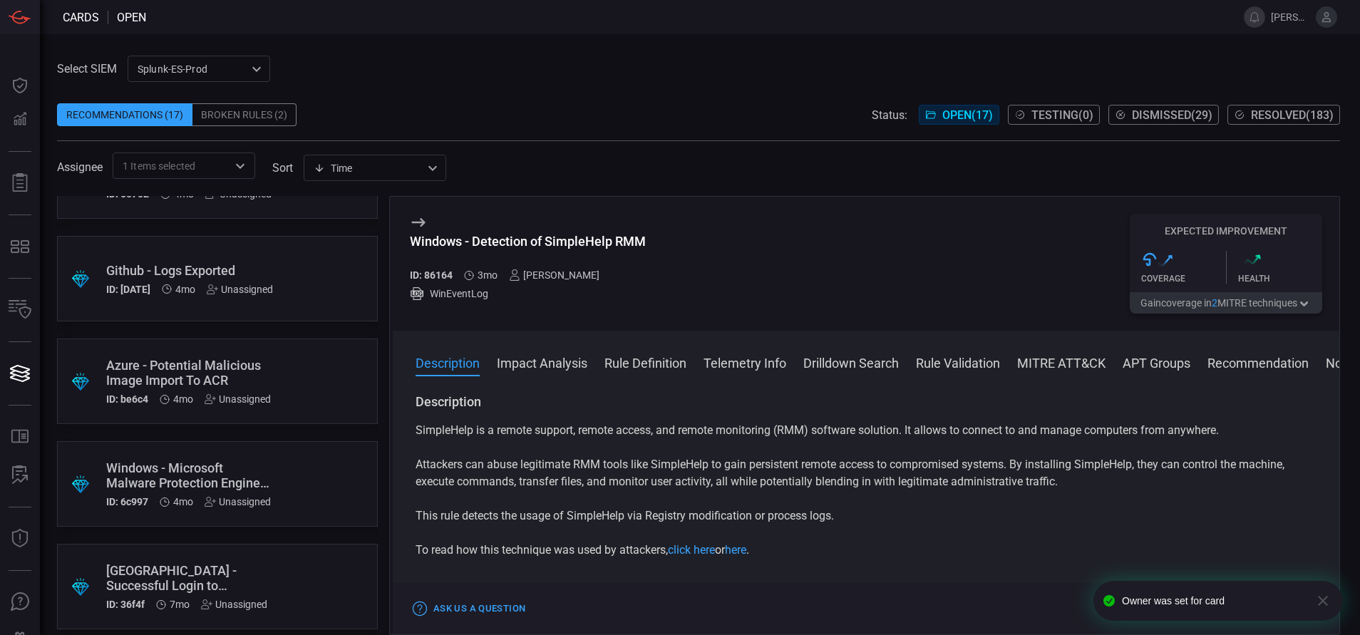
scroll to position [0, 0]
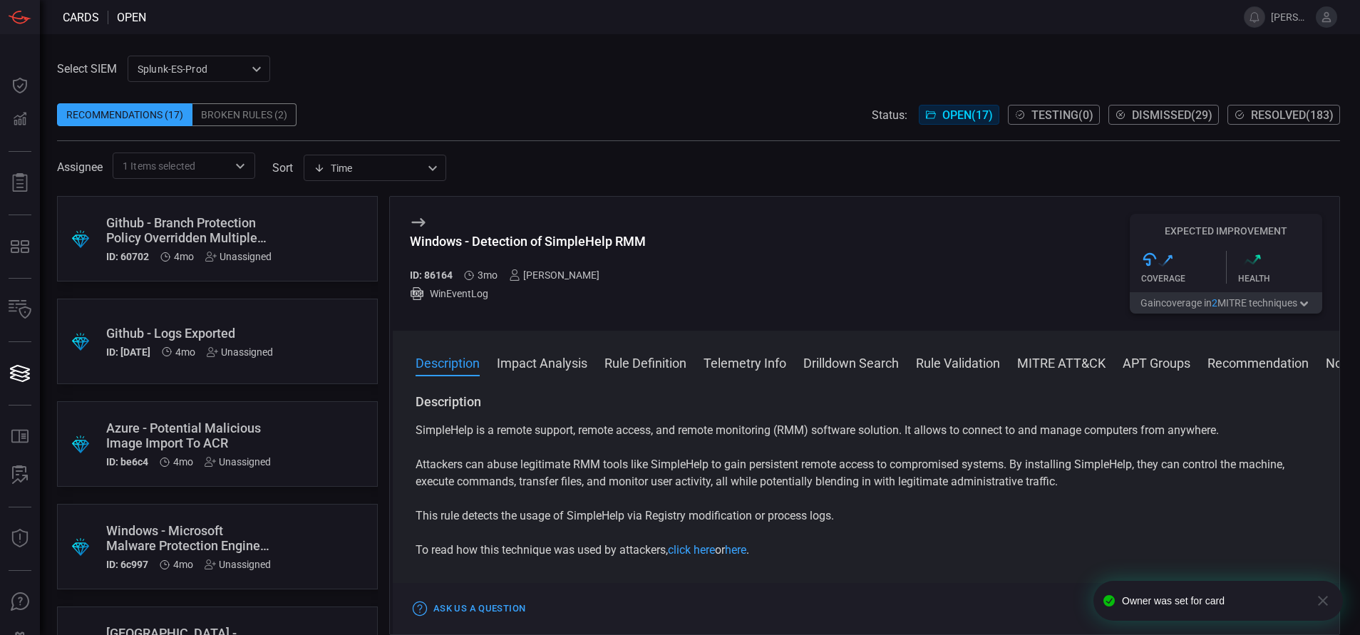
click at [296, 240] on div ".suggested_cards_icon{fill:url(#suggested_cards_icon);} Github - Branch Protect…" at bounding box center [217, 239] width 321 height 86
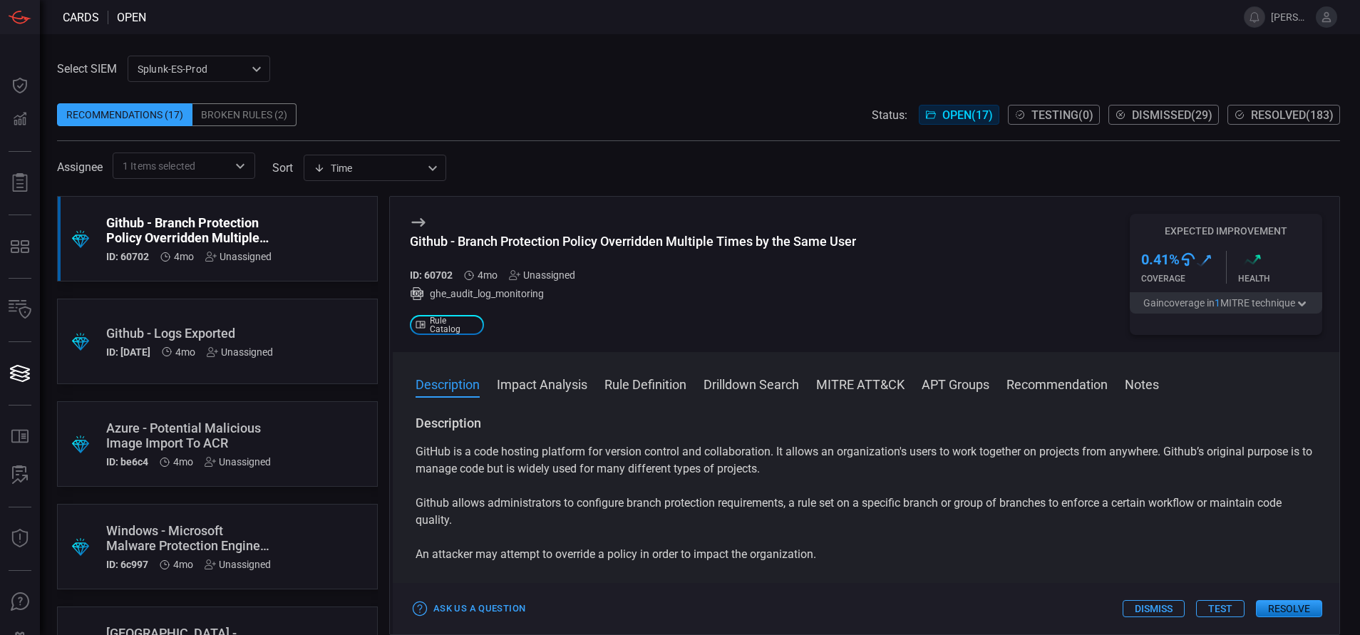
click at [647, 384] on button "Rule Definition" at bounding box center [646, 383] width 82 height 17
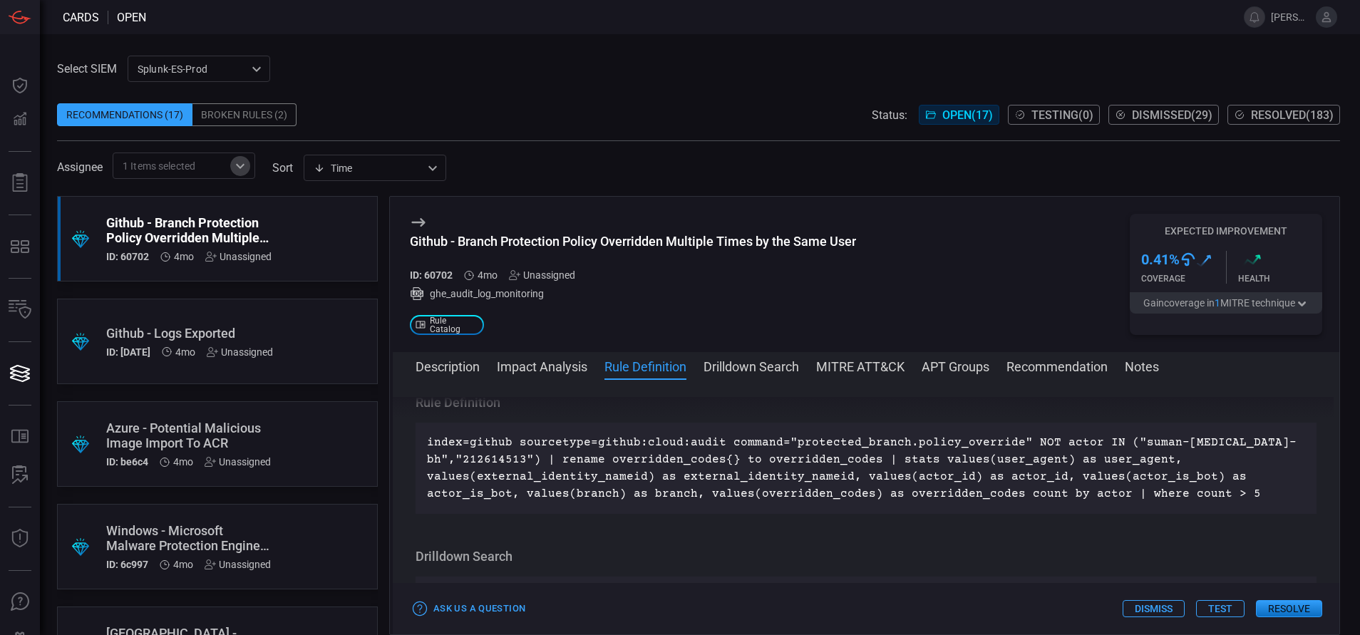
click at [239, 165] on icon "Open" at bounding box center [240, 165] width 9 height 5
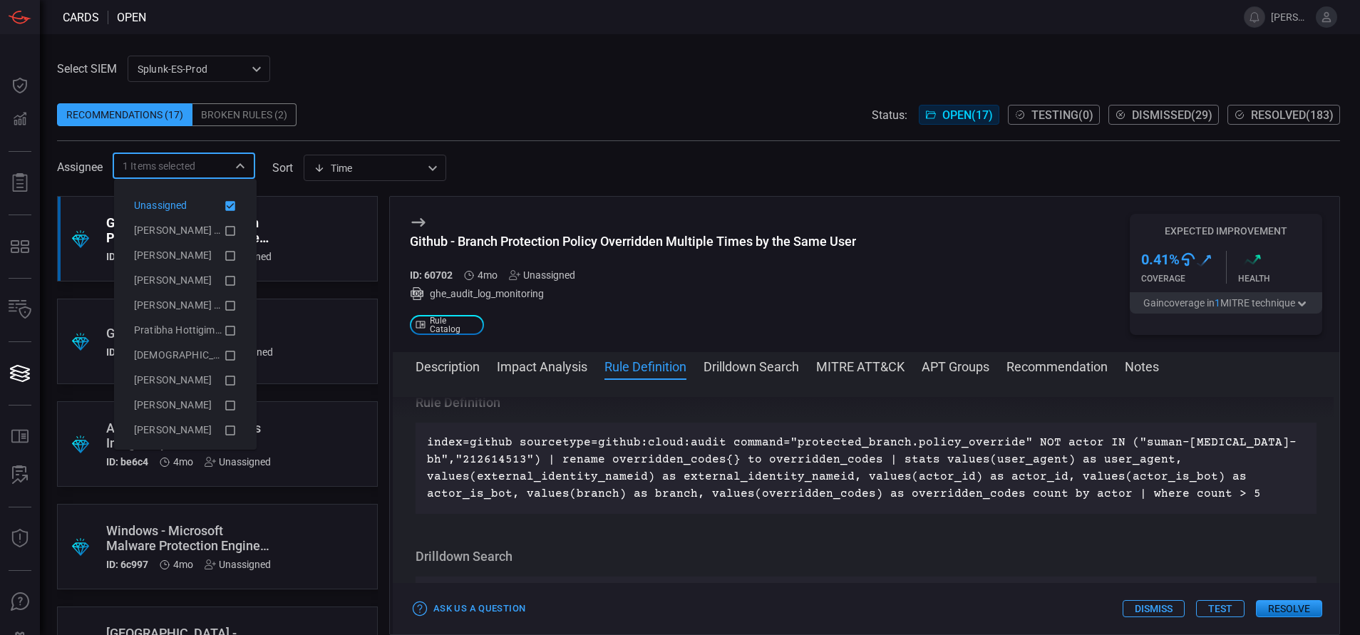
click at [225, 208] on icon at bounding box center [230, 206] width 10 height 10
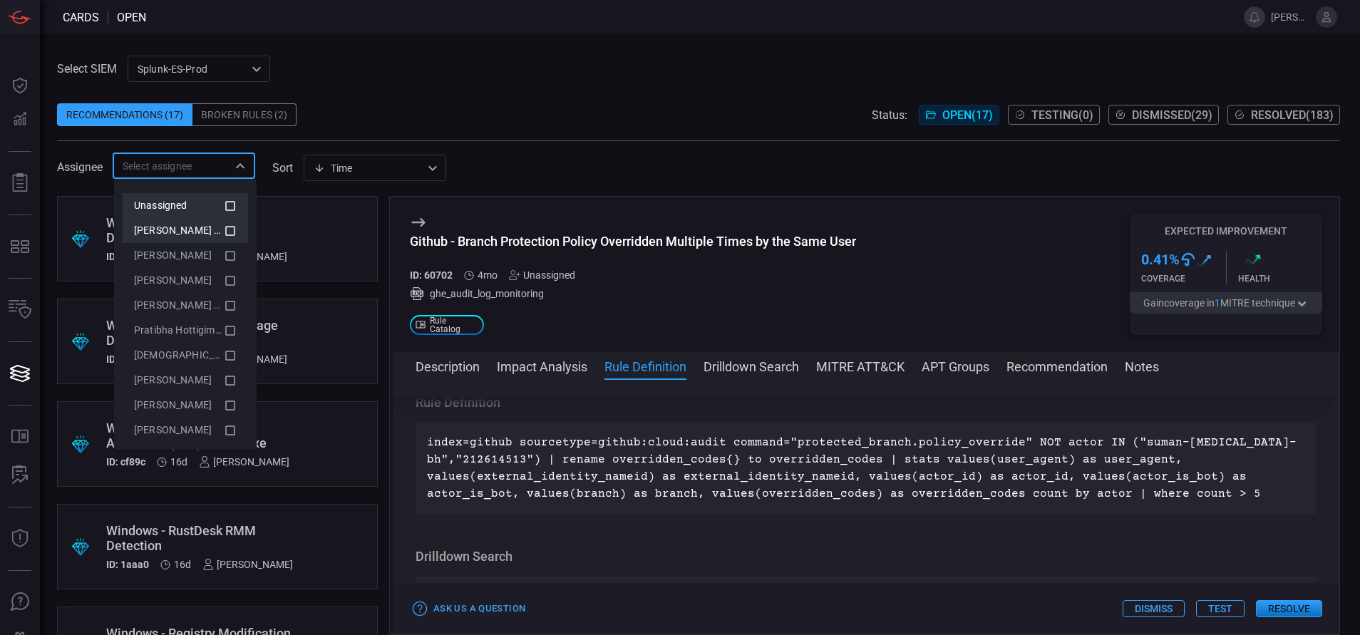
click at [224, 225] on icon at bounding box center [230, 230] width 13 height 17
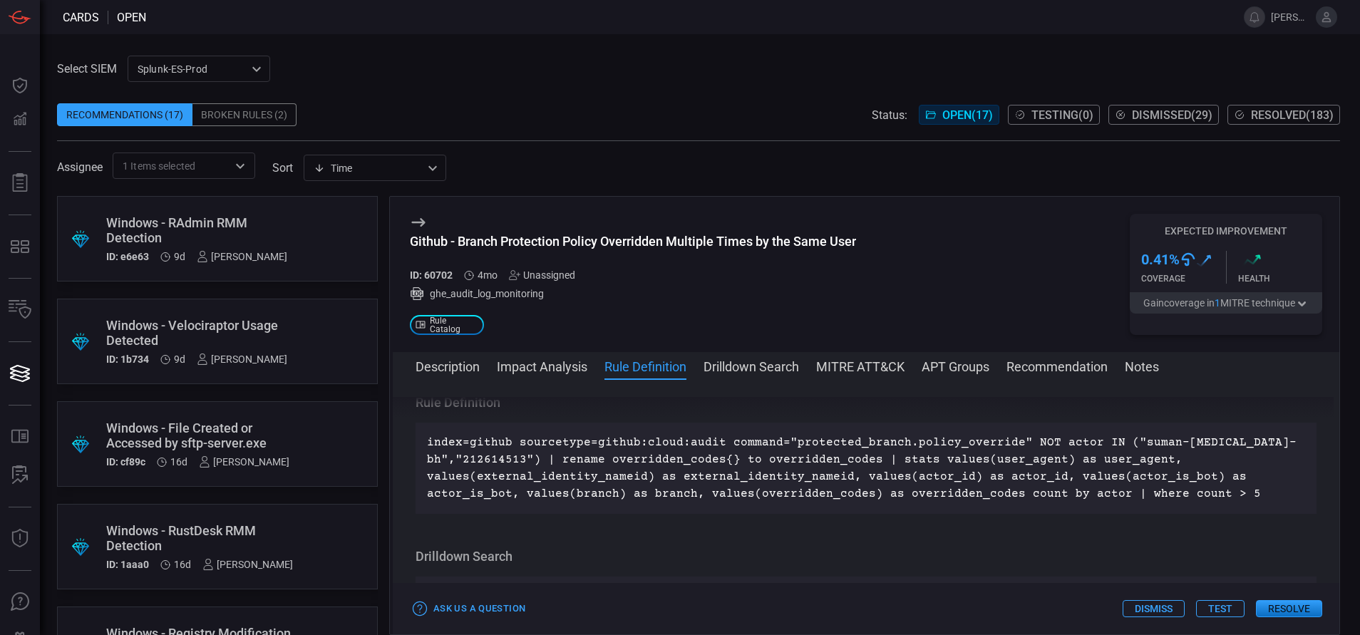
click at [352, 88] on span at bounding box center [698, 92] width 1283 height 21
